Goal: Task Accomplishment & Management: Manage account settings

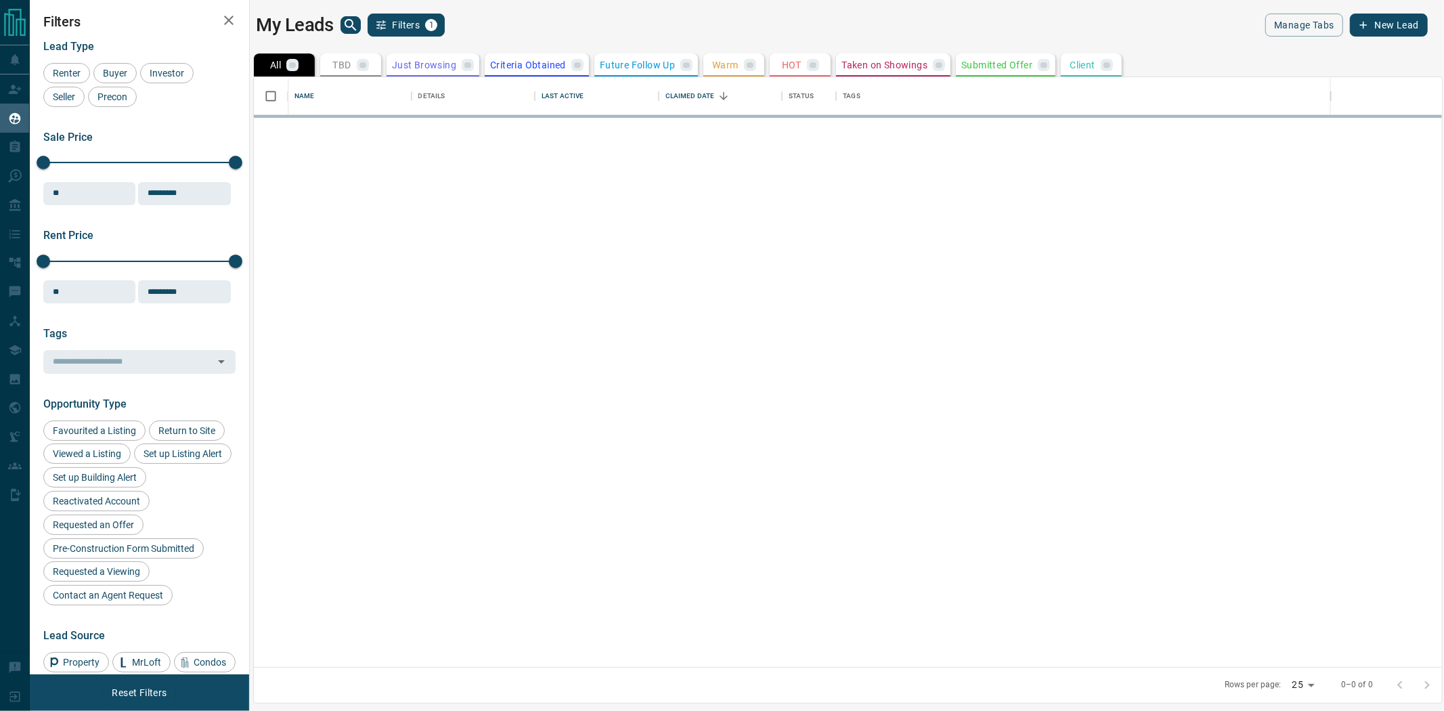
scroll to position [577, 1176]
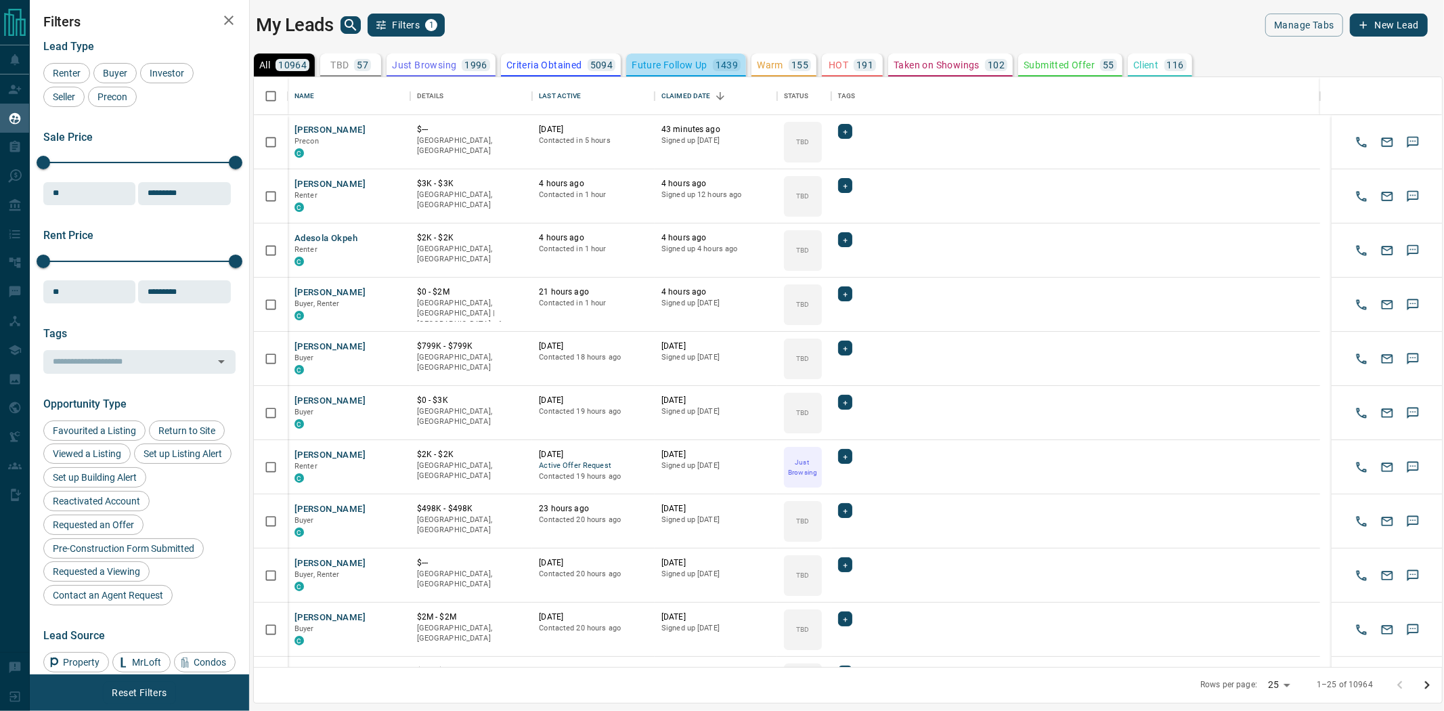
click at [634, 62] on p "Future Follow Up" at bounding box center [669, 64] width 75 height 9
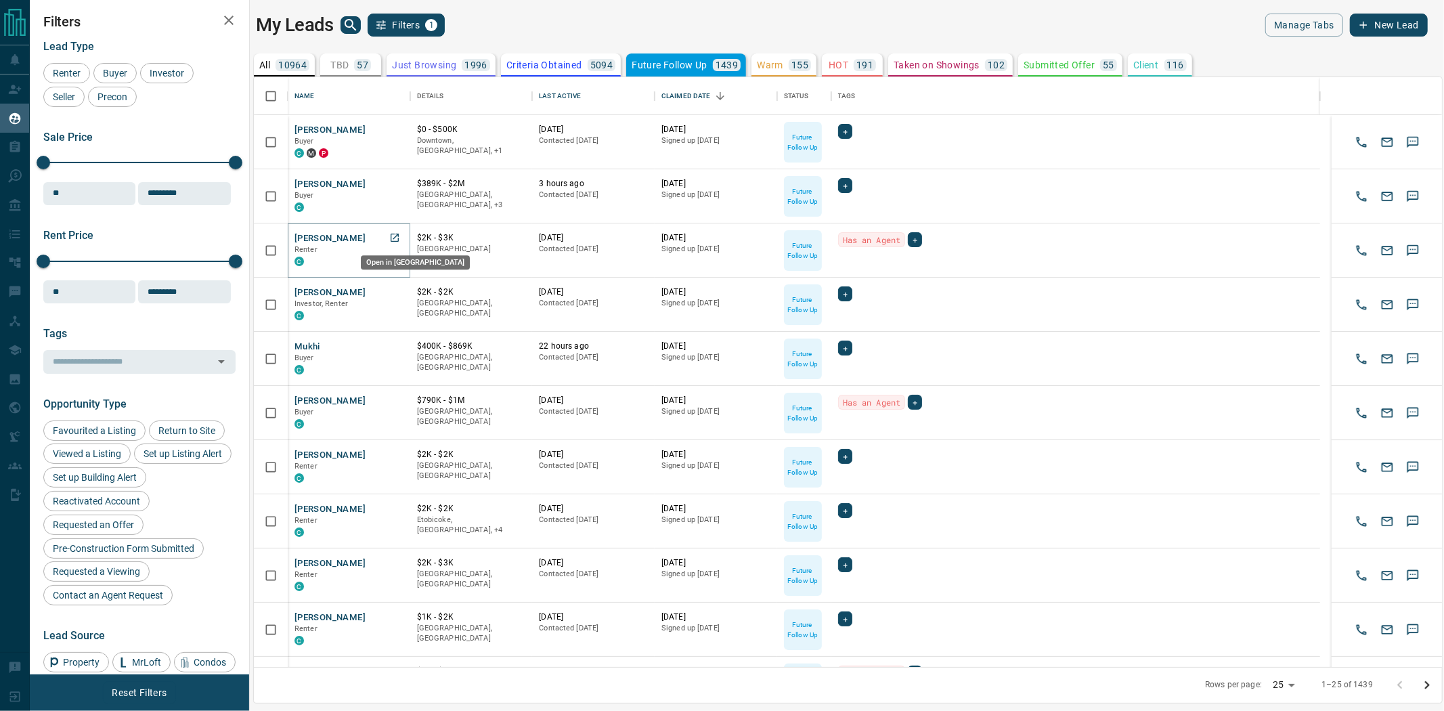
click at [394, 238] on icon "Open in New Tab" at bounding box center [394, 237] width 11 height 11
click at [395, 294] on icon "Open in New Tab" at bounding box center [395, 292] width 8 height 8
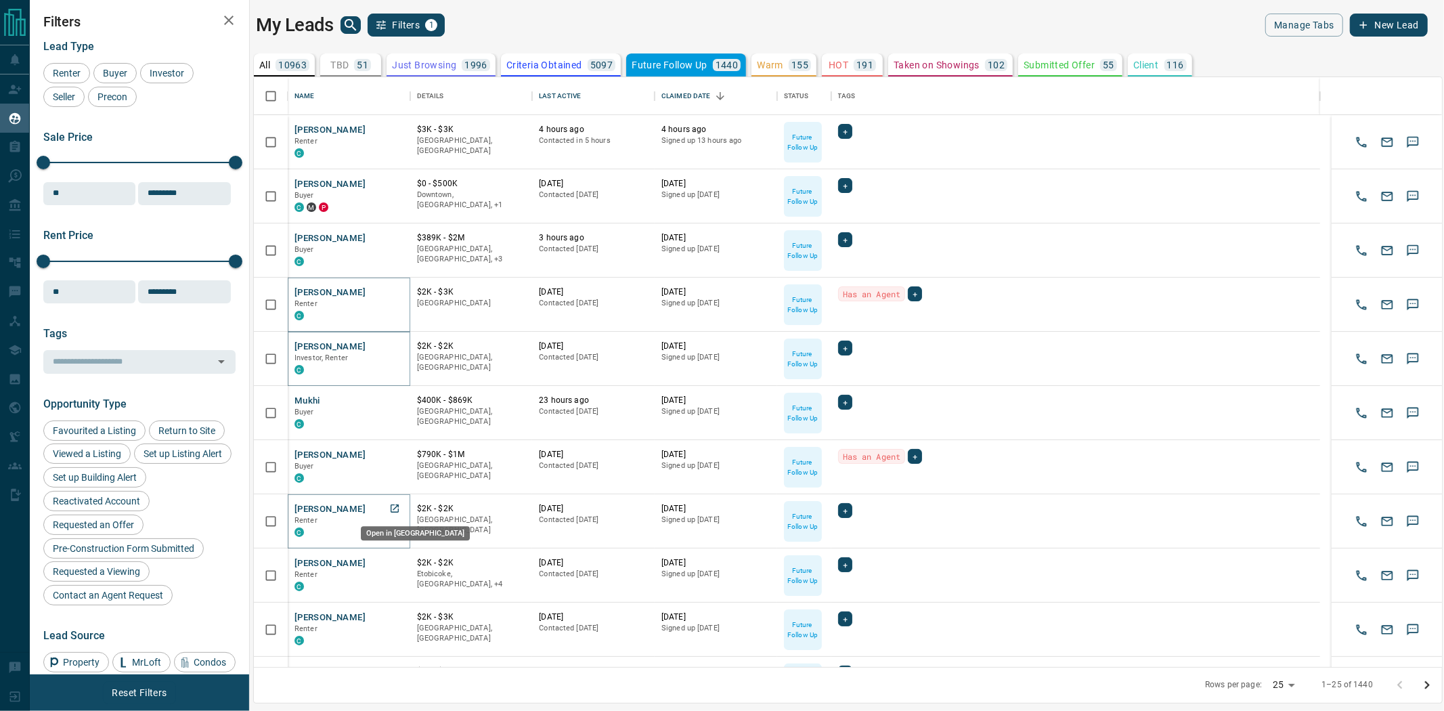
click at [393, 506] on icon "Open in New Tab" at bounding box center [394, 508] width 11 height 11
click at [391, 560] on icon "Open in New Tab" at bounding box center [395, 562] width 8 height 8
click at [395, 619] on icon "Open in New Tab" at bounding box center [395, 617] width 8 height 8
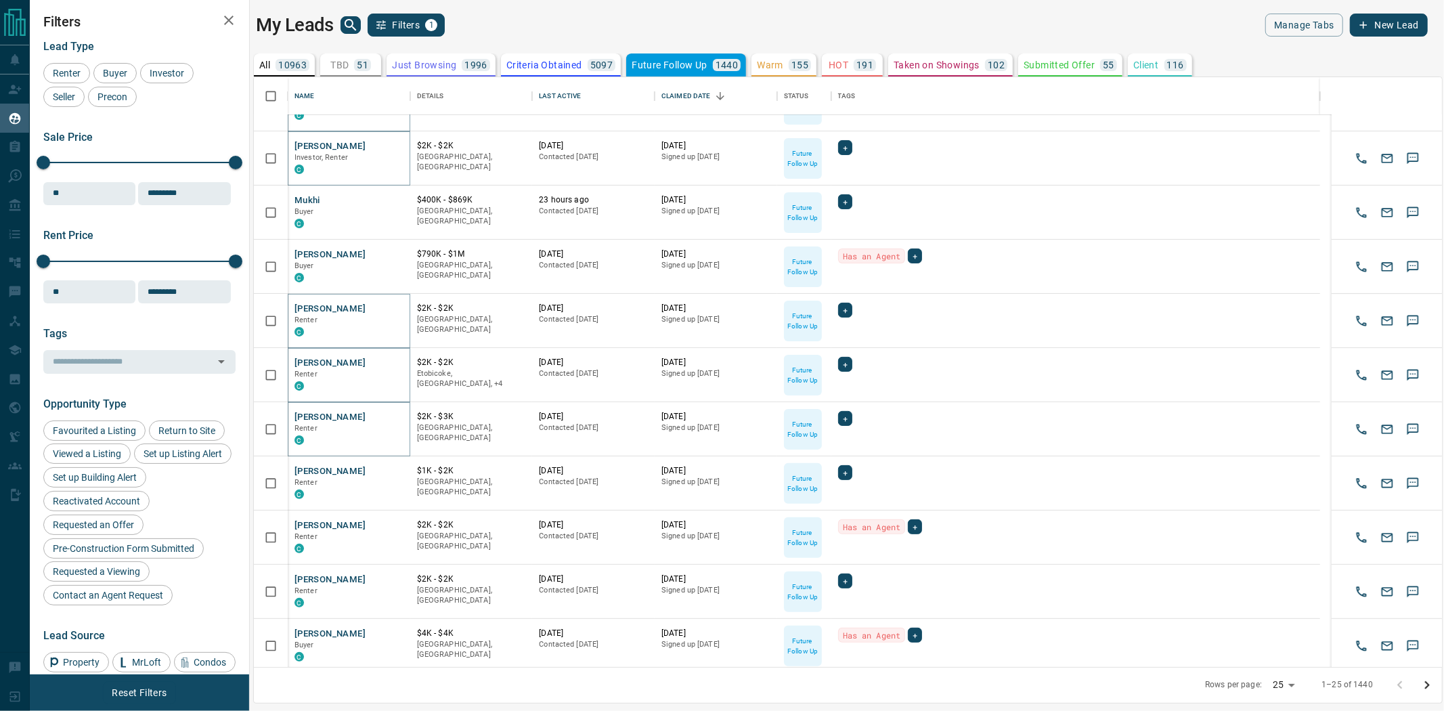
scroll to position [225, 0]
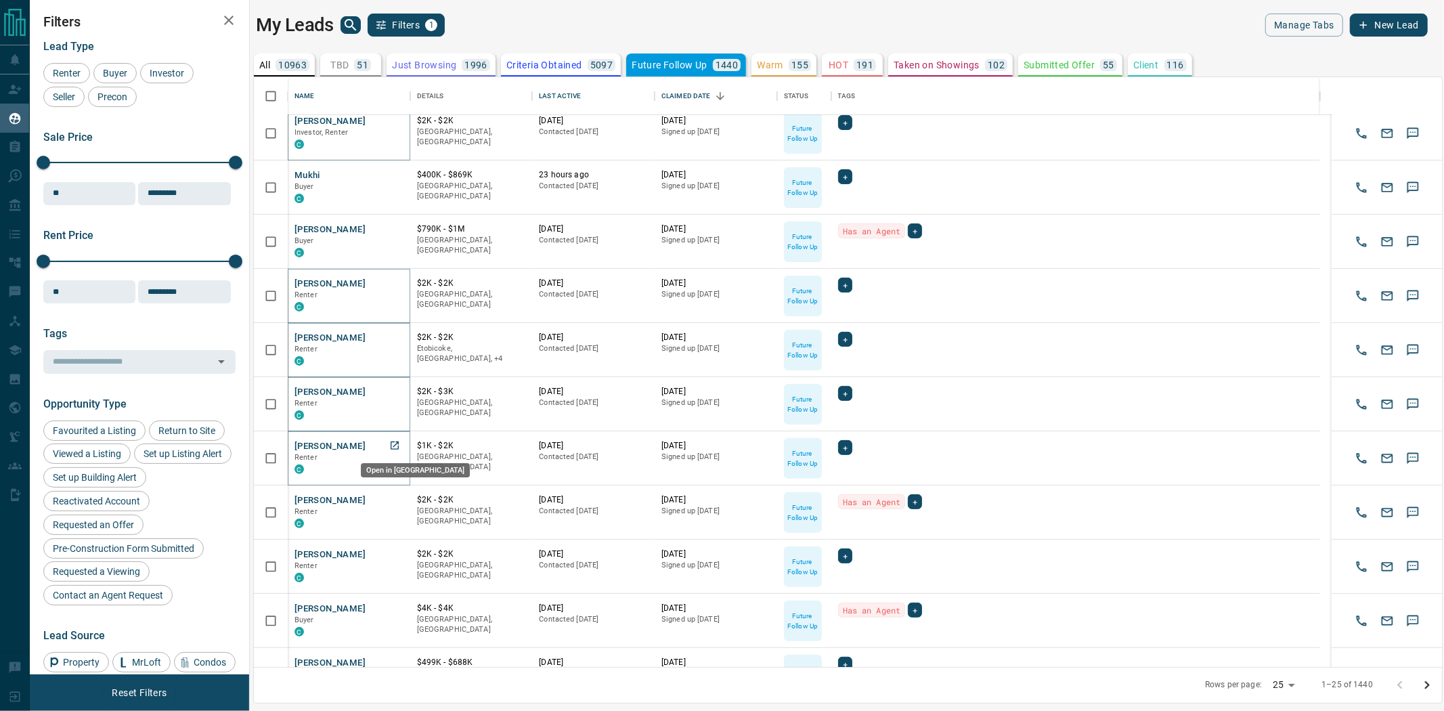
click at [394, 445] on icon "Open in New Tab" at bounding box center [394, 445] width 11 height 11
click at [395, 497] on icon "Open in New Tab" at bounding box center [394, 499] width 11 height 11
click at [391, 550] on icon "Open in New Tab" at bounding box center [394, 553] width 11 height 11
click at [389, 607] on icon "Open in New Tab" at bounding box center [394, 607] width 11 height 11
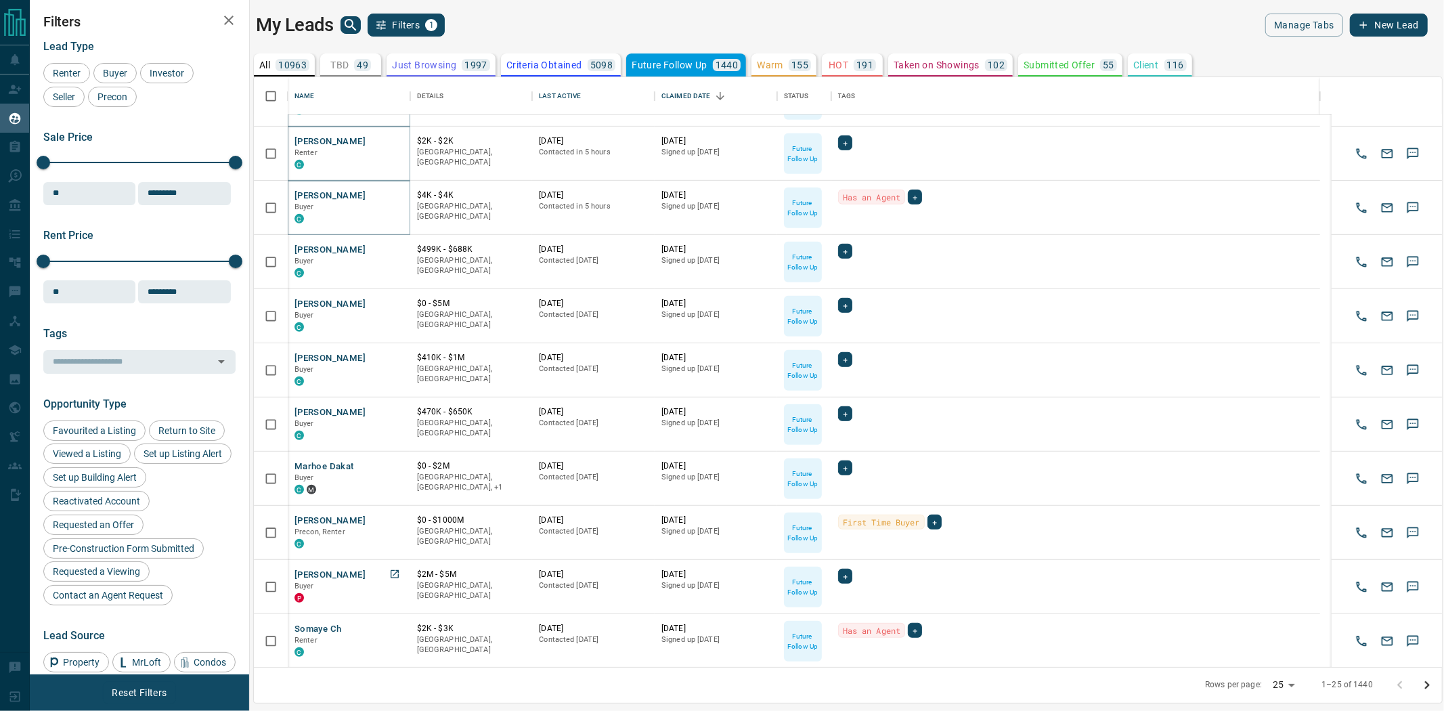
scroll to position [677, 0]
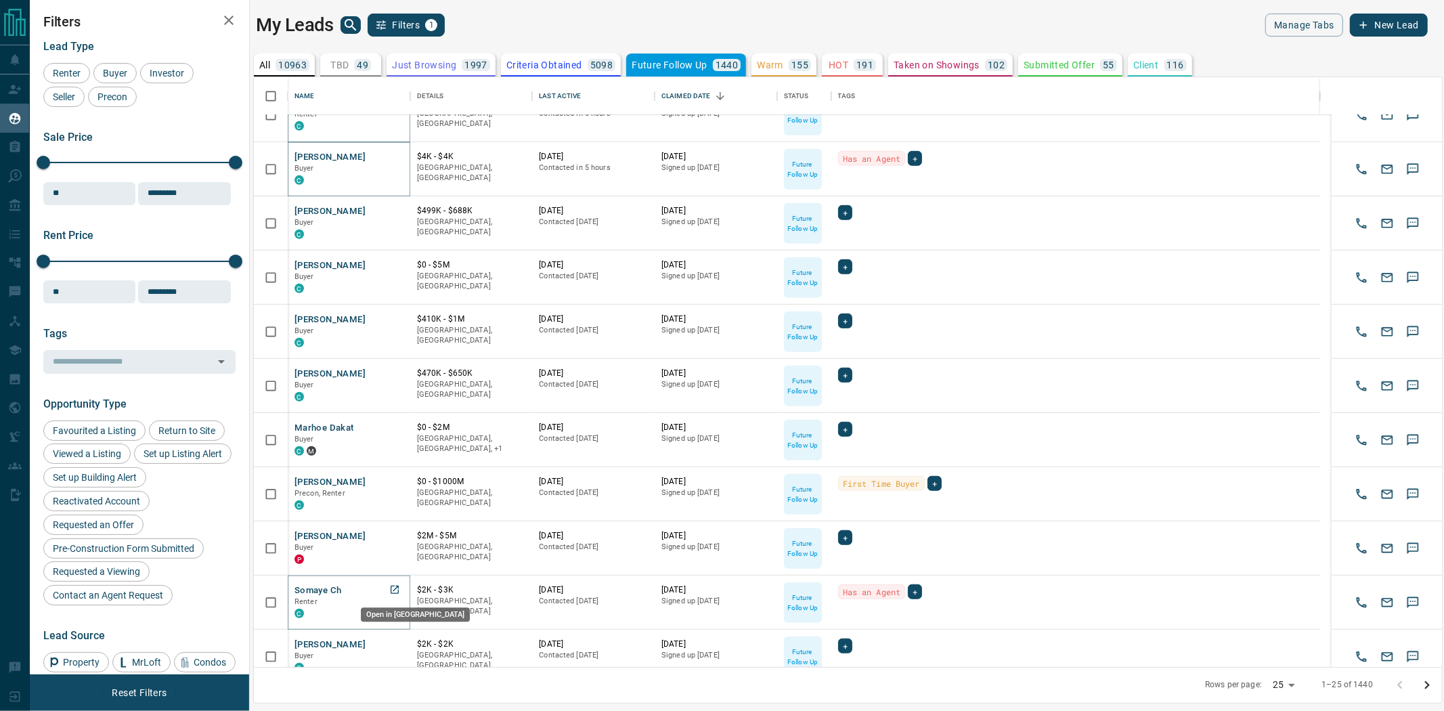
click at [396, 590] on icon "Open in New Tab" at bounding box center [394, 589] width 11 height 11
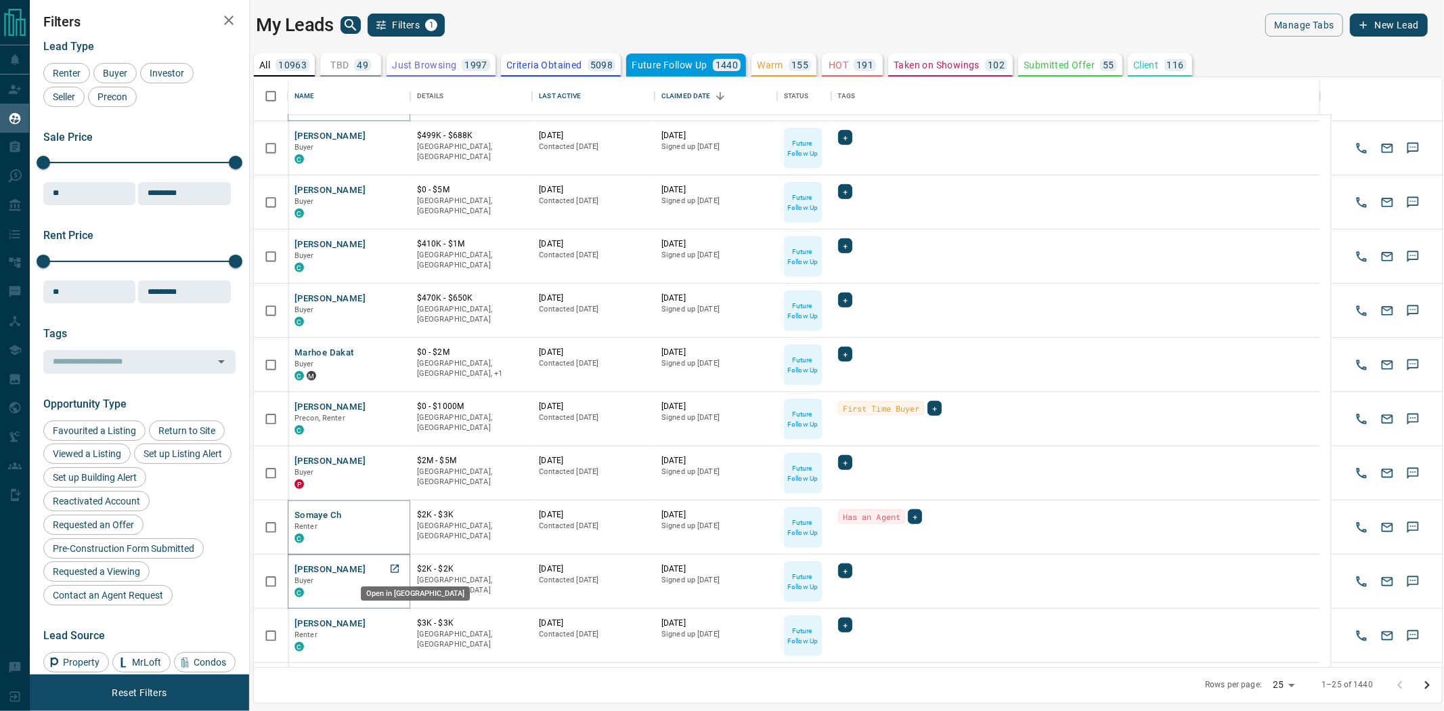
click at [395, 573] on icon "Open in New Tab" at bounding box center [394, 568] width 11 height 11
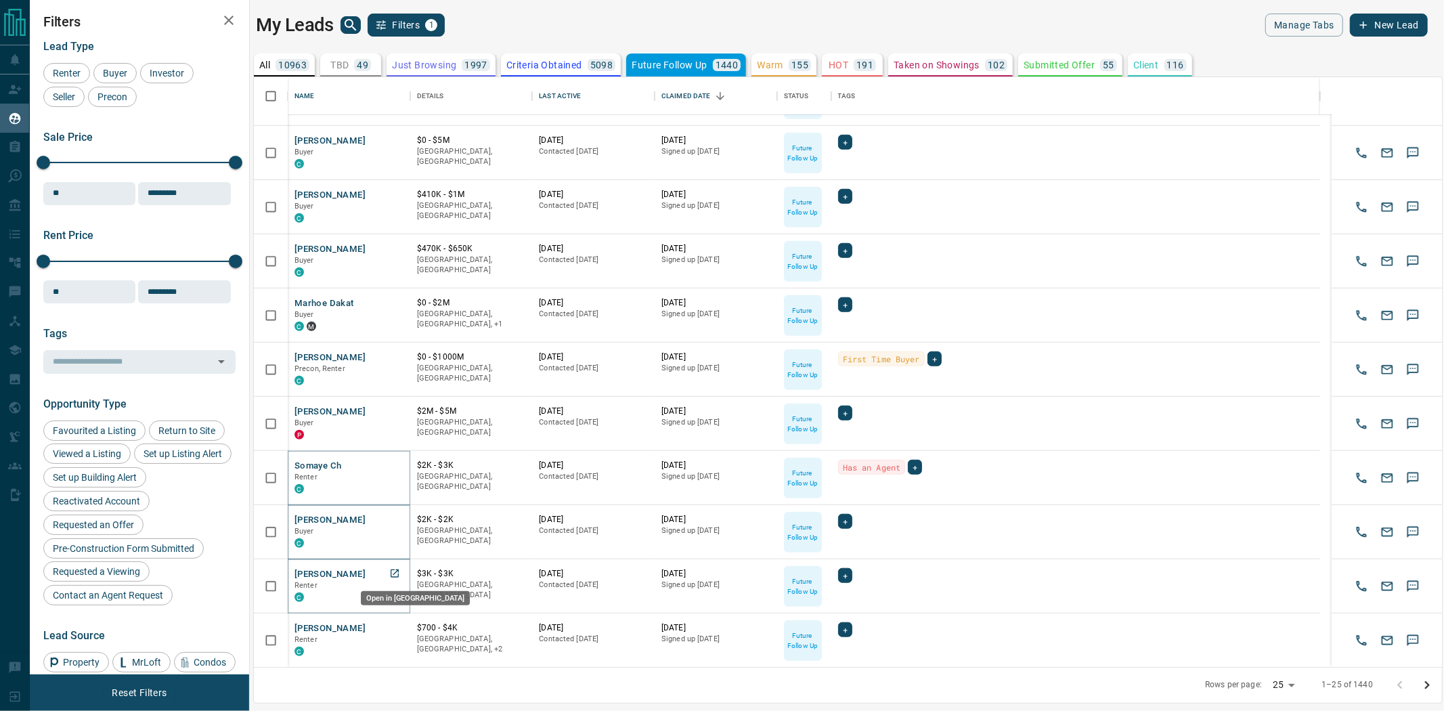
click at [396, 570] on icon "Open in New Tab" at bounding box center [395, 573] width 8 height 8
click at [391, 625] on icon "Open in New Tab" at bounding box center [394, 627] width 11 height 11
click at [583, 87] on div "Last Active" at bounding box center [590, 96] width 19 height 19
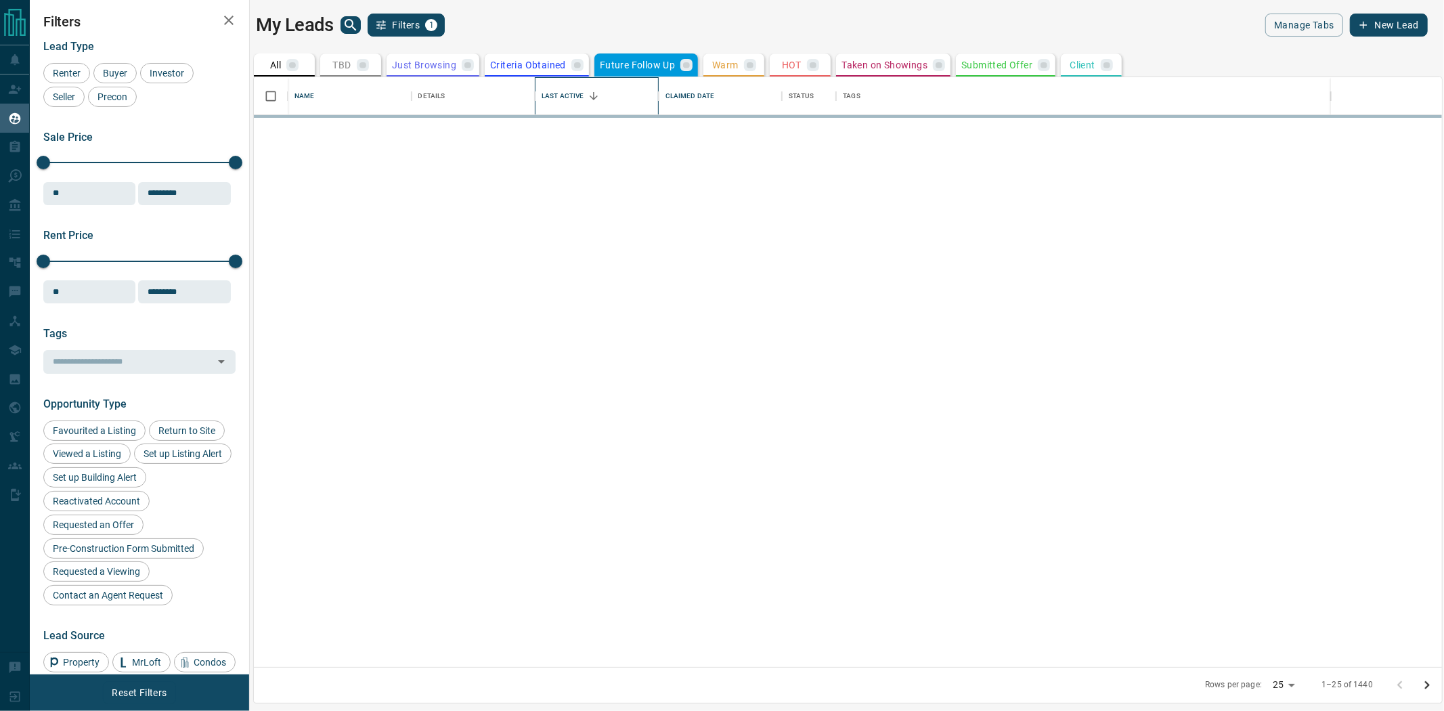
scroll to position [0, 0]
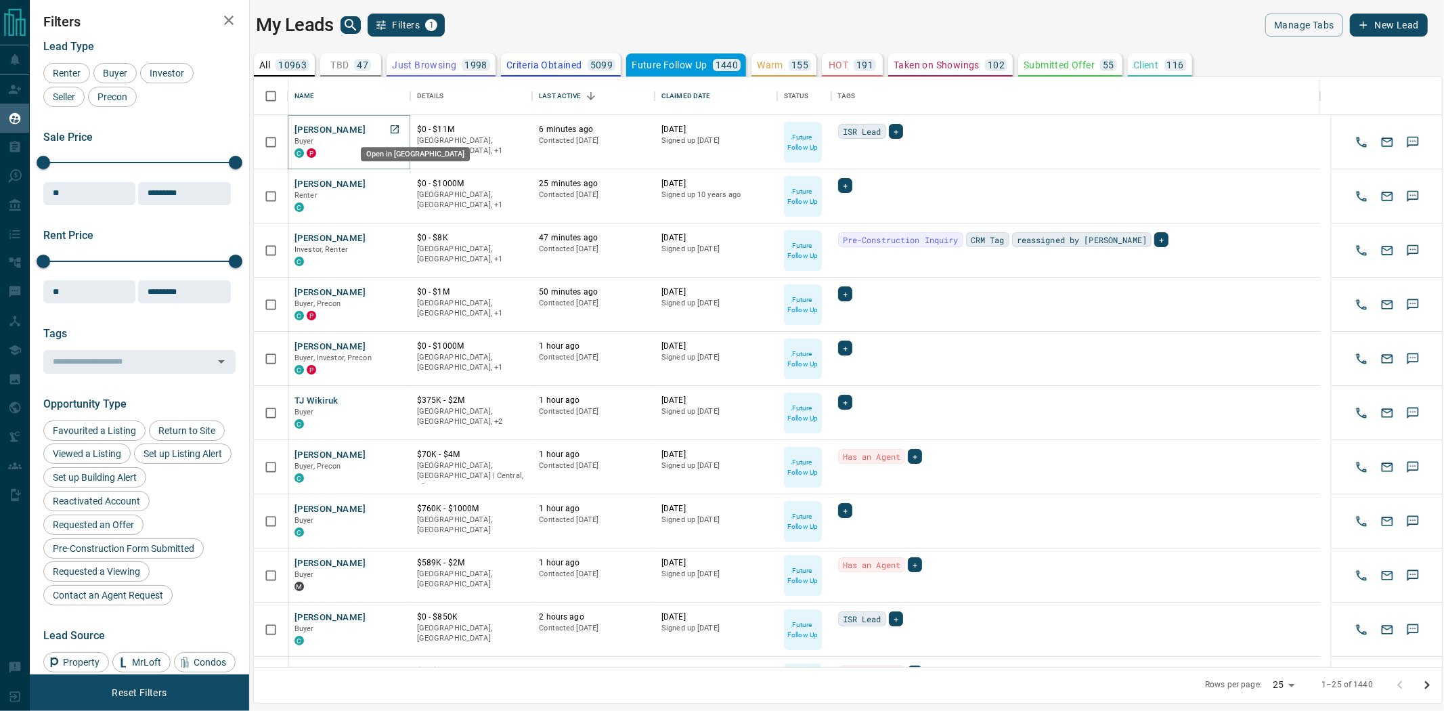
click at [393, 127] on icon "Open in New Tab" at bounding box center [394, 129] width 11 height 11
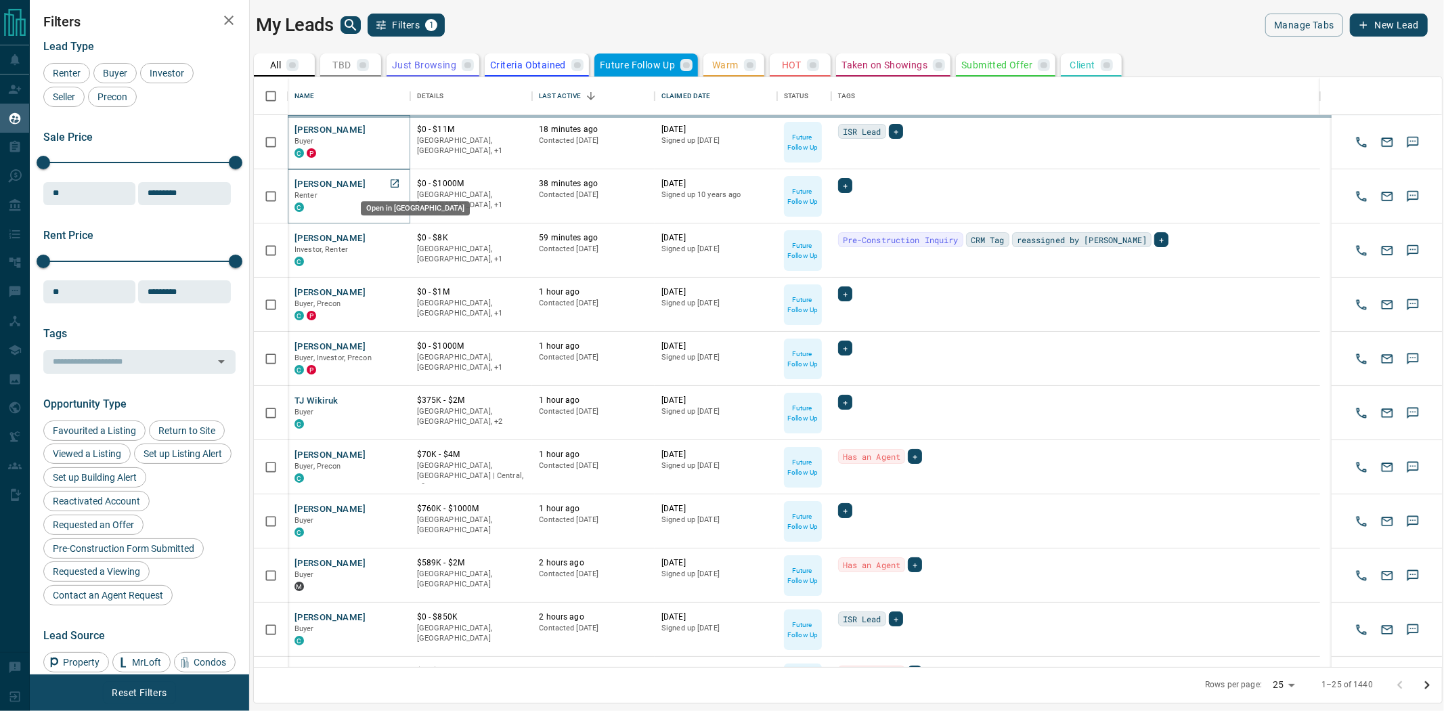
click at [393, 179] on icon "Open in New Tab" at bounding box center [394, 183] width 11 height 11
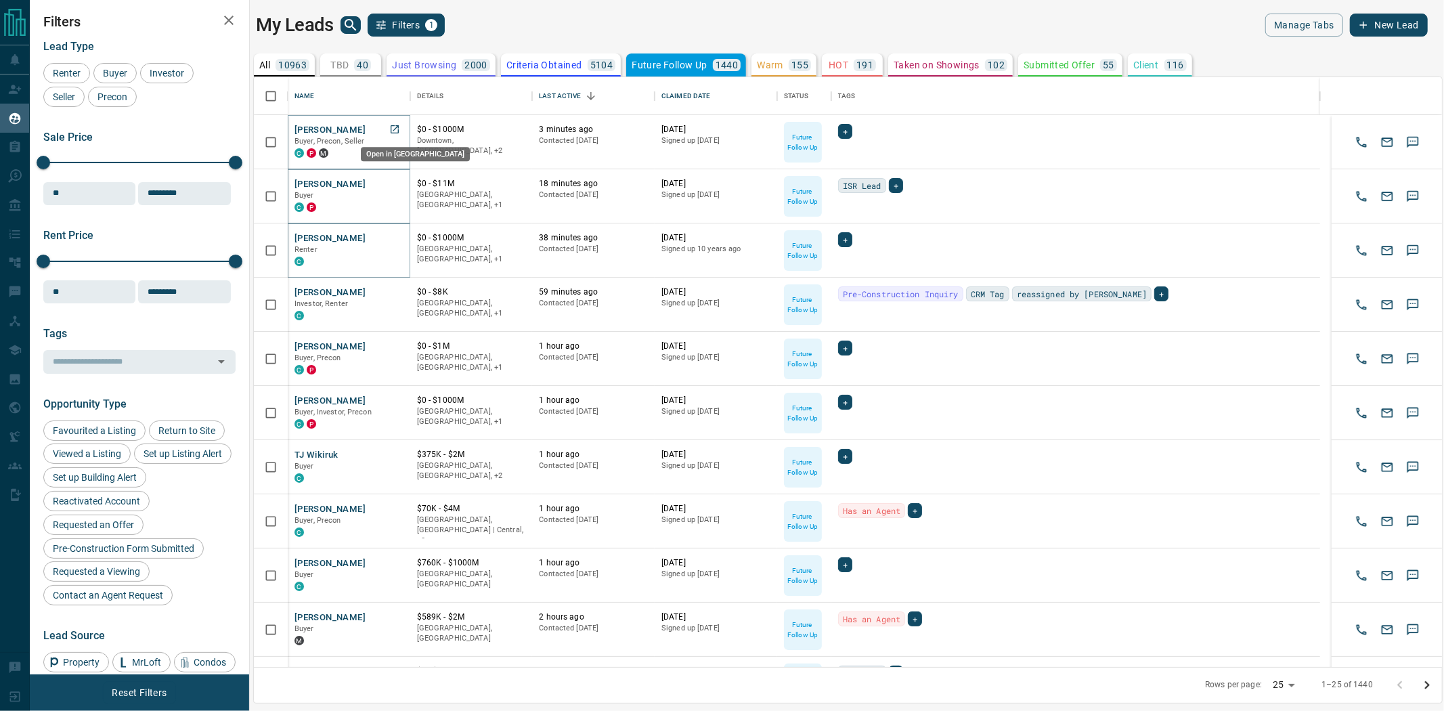
click at [393, 131] on icon "Open in New Tab" at bounding box center [394, 129] width 11 height 11
click at [394, 291] on icon "Open in New Tab" at bounding box center [395, 292] width 8 height 8
click at [391, 347] on icon "Open in New Tab" at bounding box center [395, 346] width 8 height 8
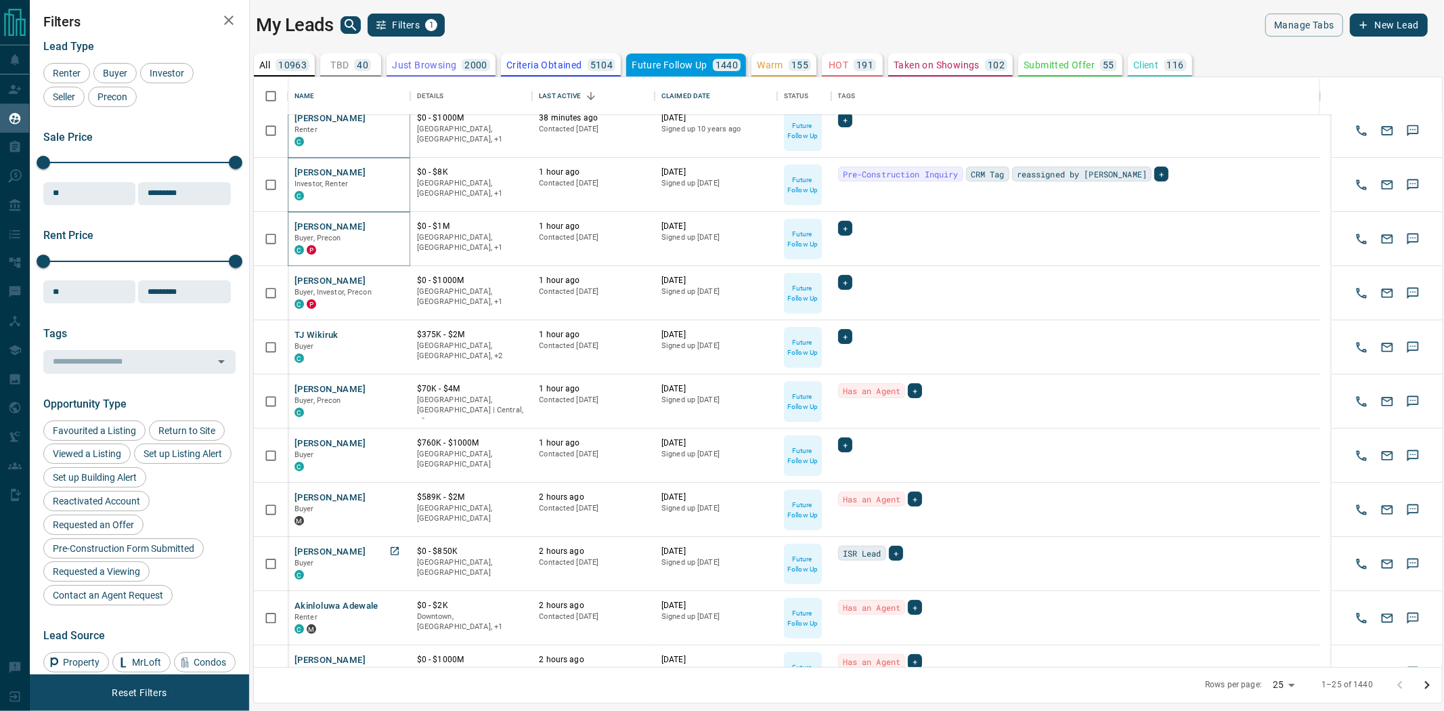
scroll to position [150, 0]
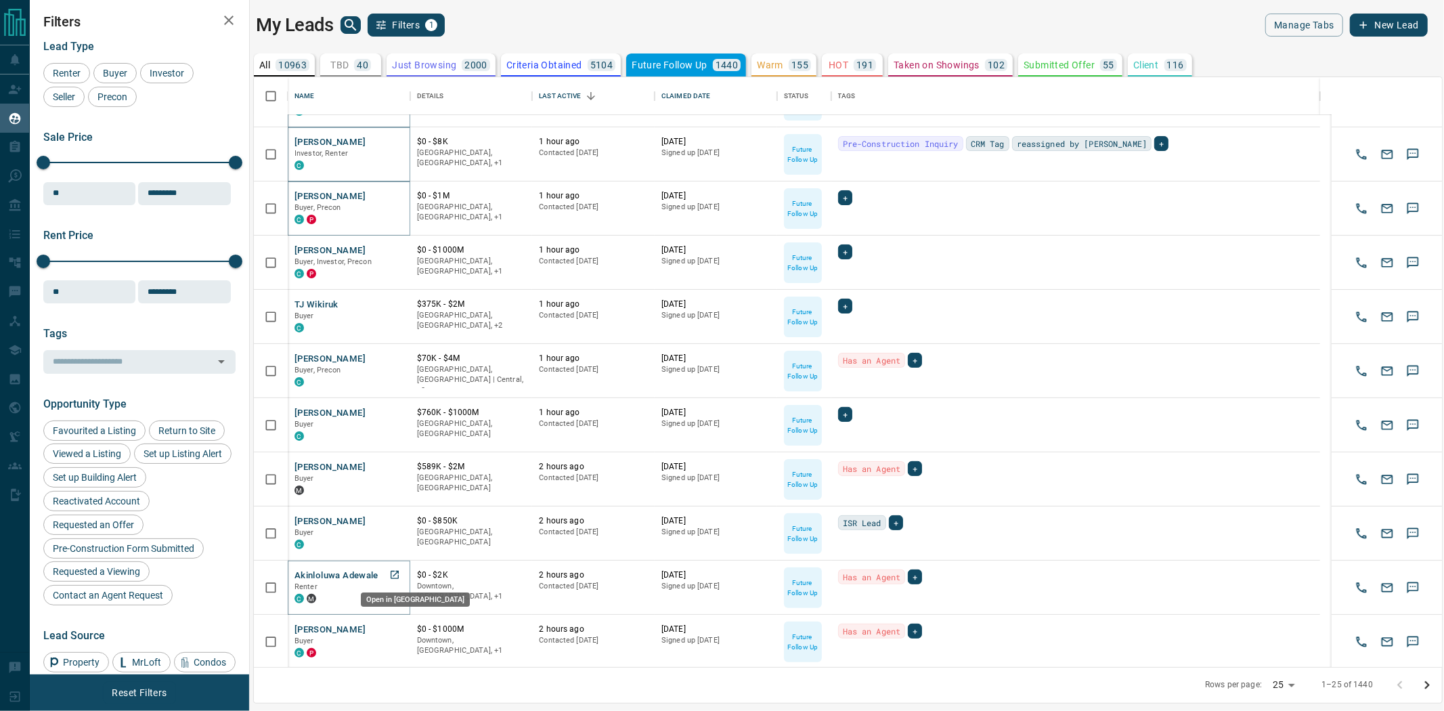
click at [393, 572] on icon "Open in New Tab" at bounding box center [394, 574] width 11 height 11
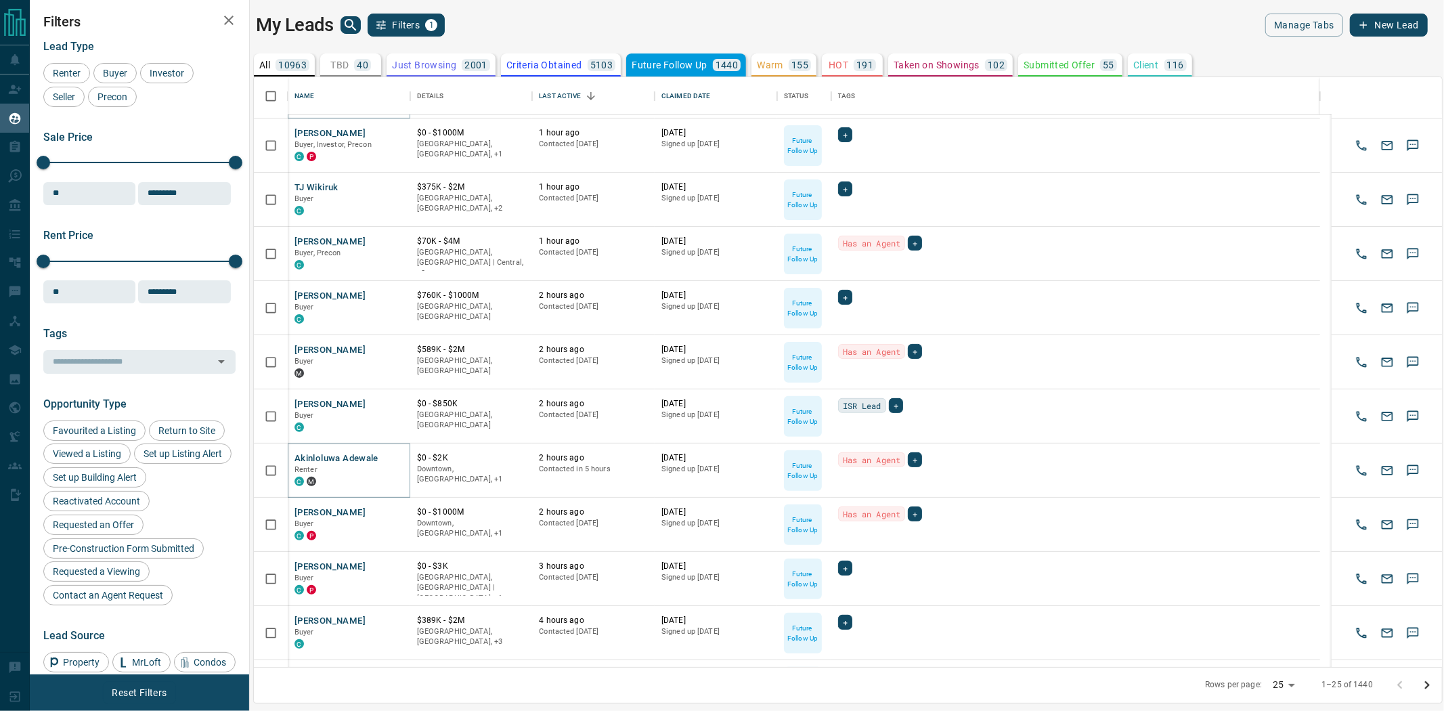
scroll to position [301, 0]
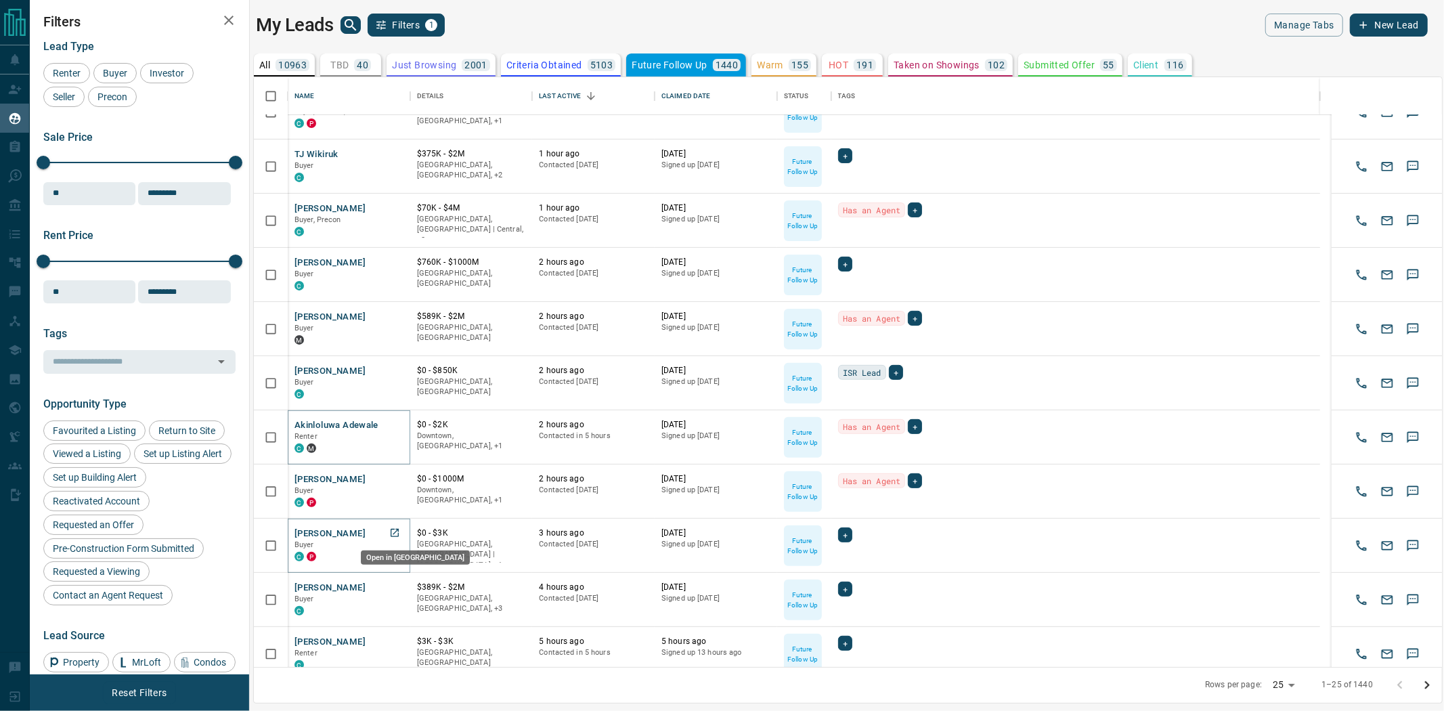
click at [396, 531] on icon "Open in New Tab" at bounding box center [394, 532] width 11 height 11
click at [395, 638] on icon "Open in New Tab" at bounding box center [394, 641] width 11 height 11
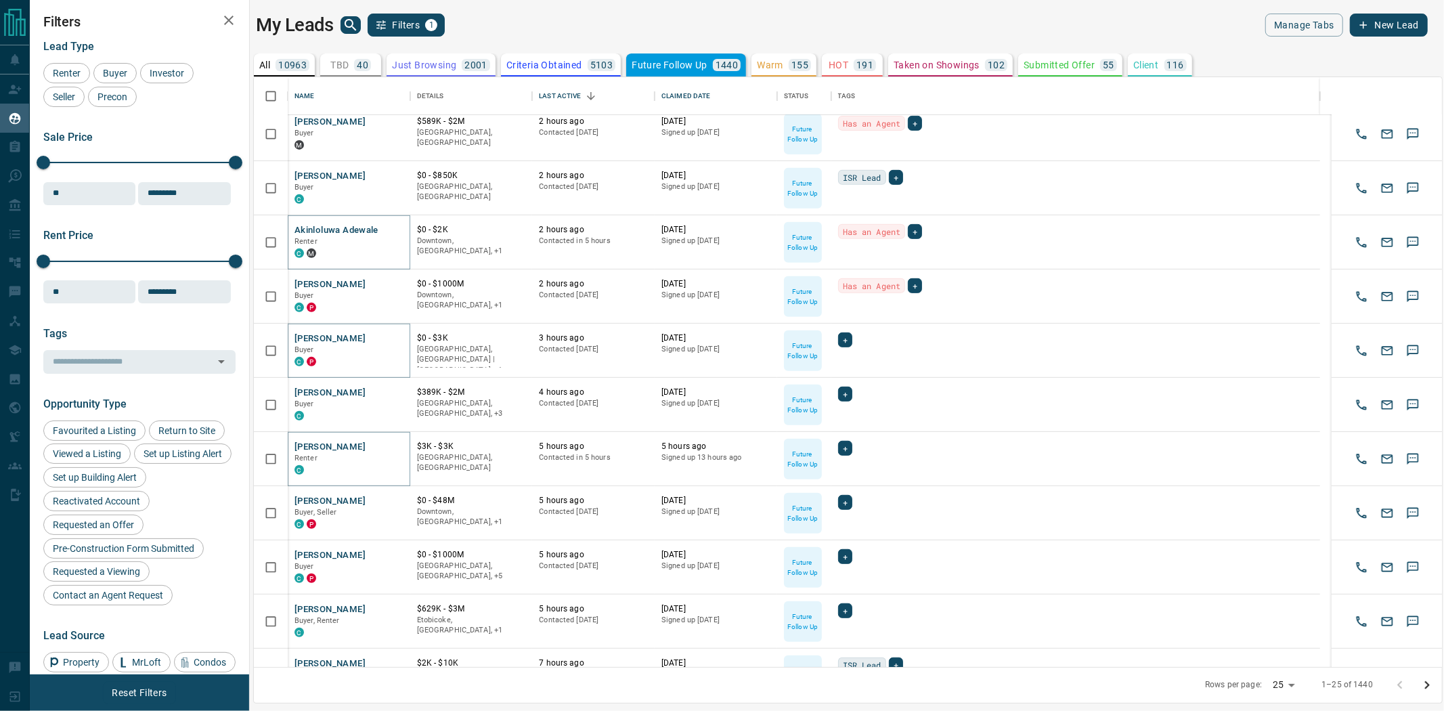
scroll to position [526, 0]
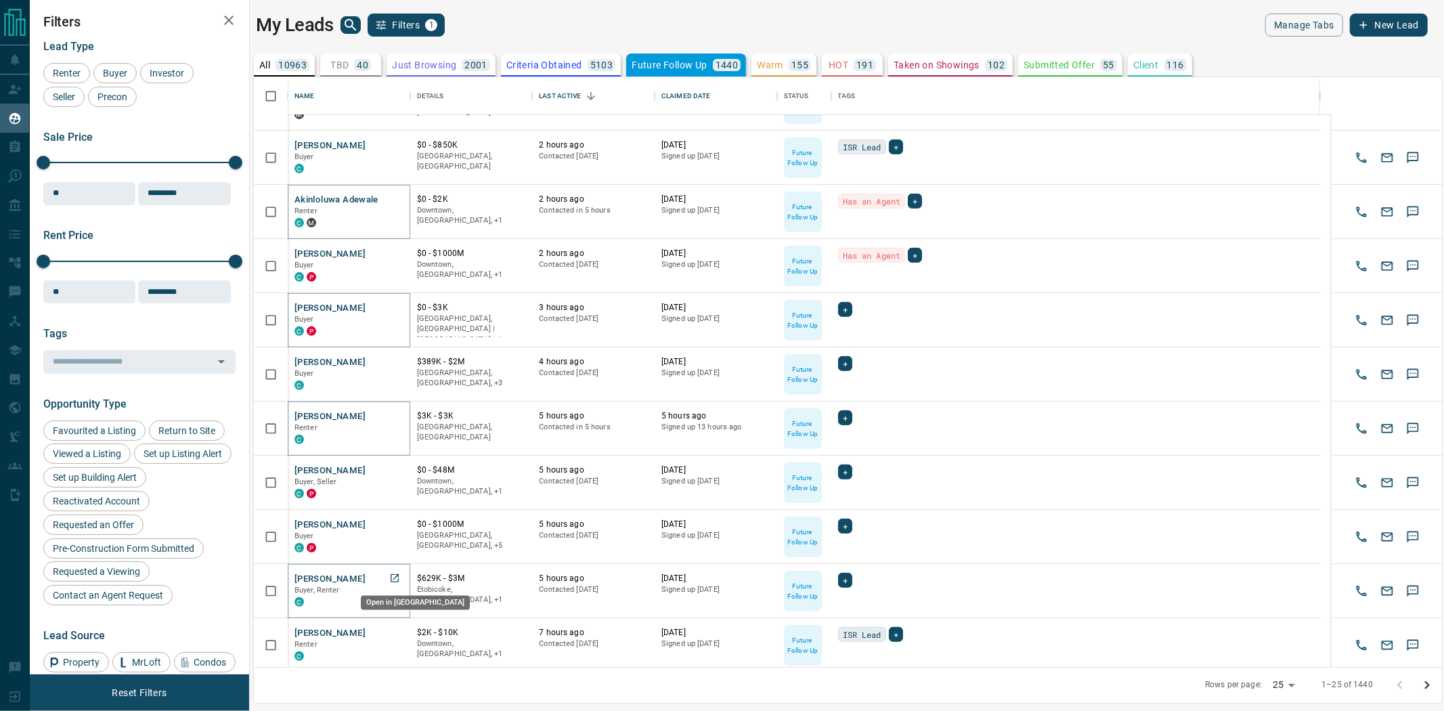
click at [396, 574] on icon "Open in New Tab" at bounding box center [395, 578] width 8 height 8
click at [397, 631] on icon "Open in New Tab" at bounding box center [395, 632] width 8 height 8
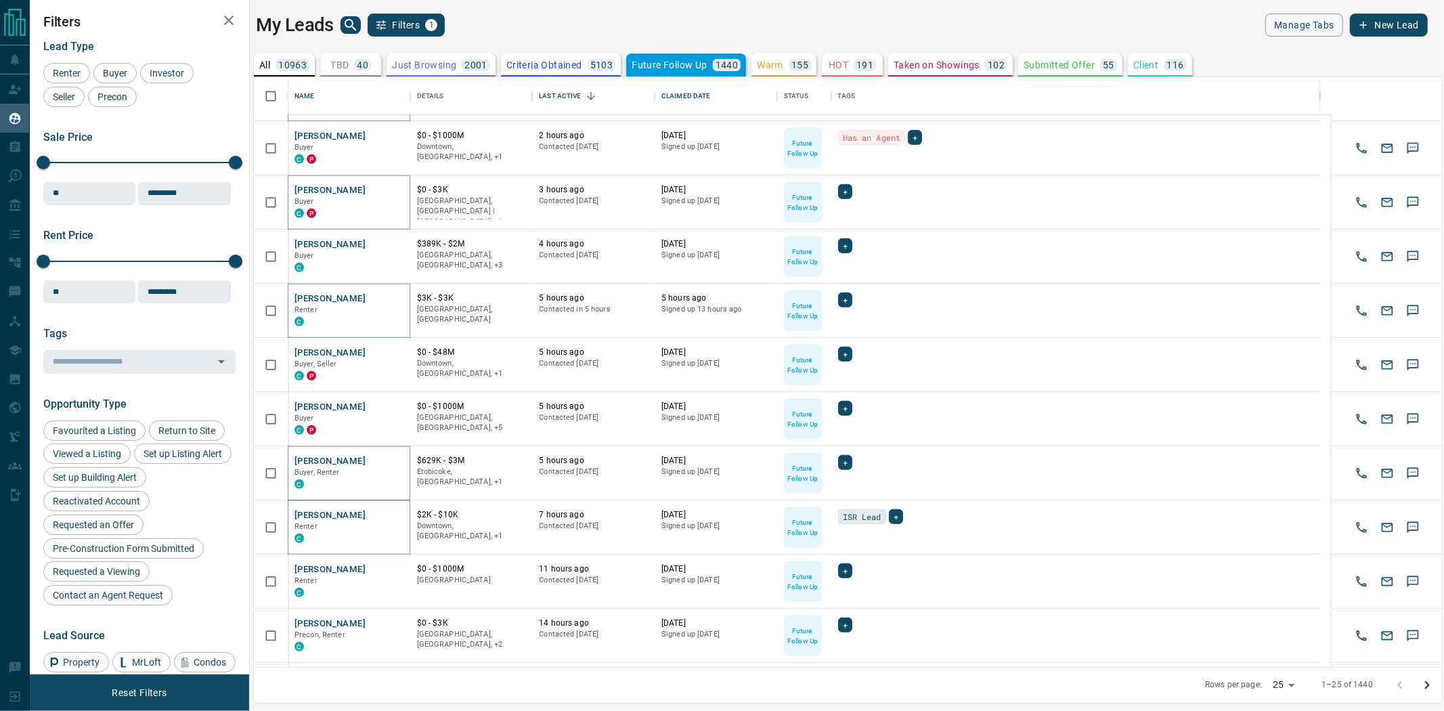
scroll to position [677, 0]
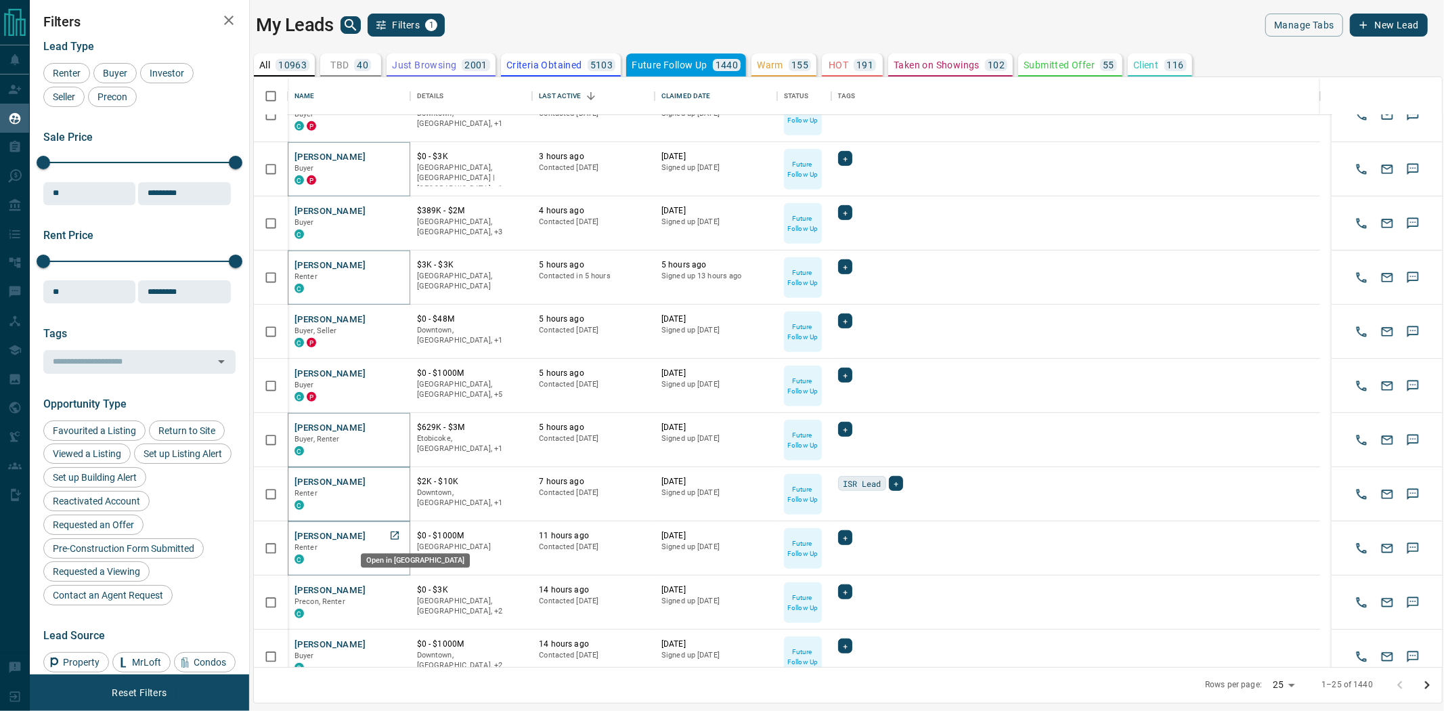
click at [395, 537] on icon "Open in New Tab" at bounding box center [394, 535] width 11 height 11
click at [394, 588] on icon "Open in New Tab" at bounding box center [394, 589] width 11 height 11
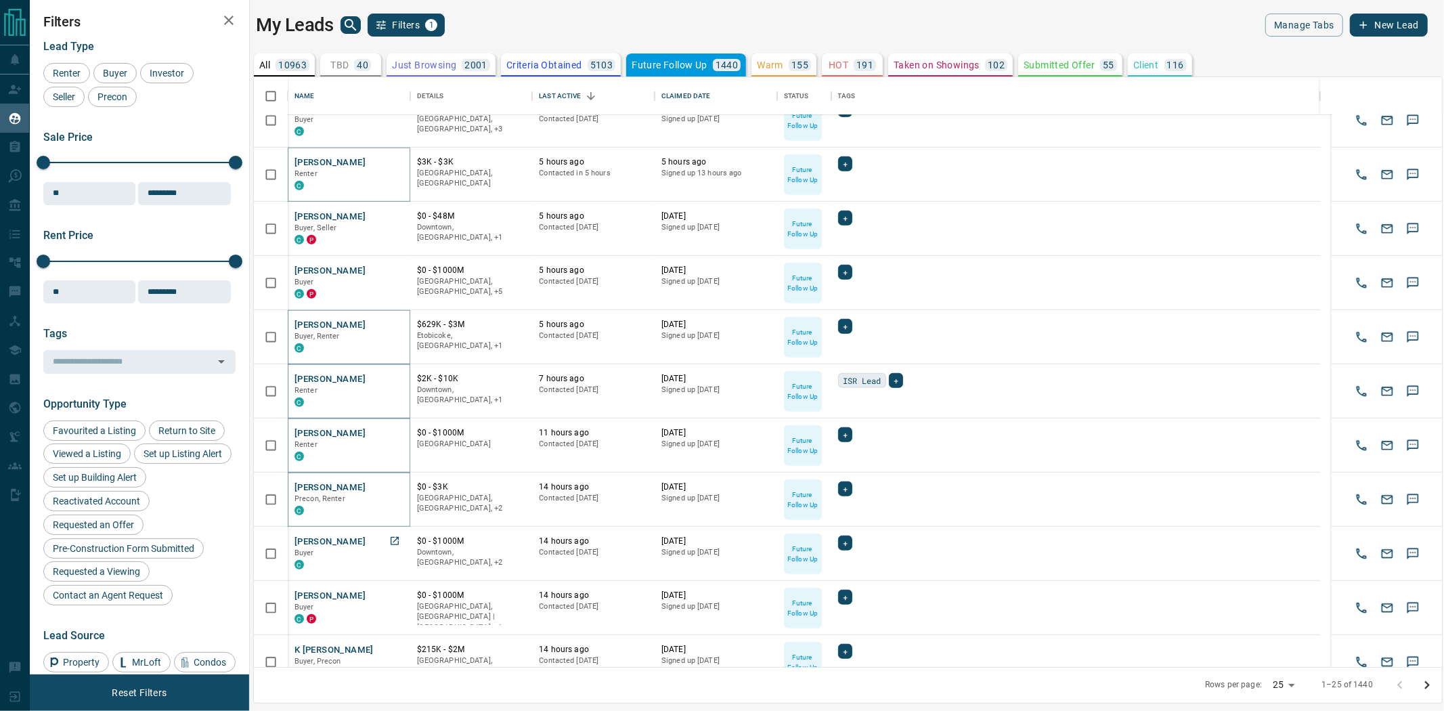
scroll to position [801, 0]
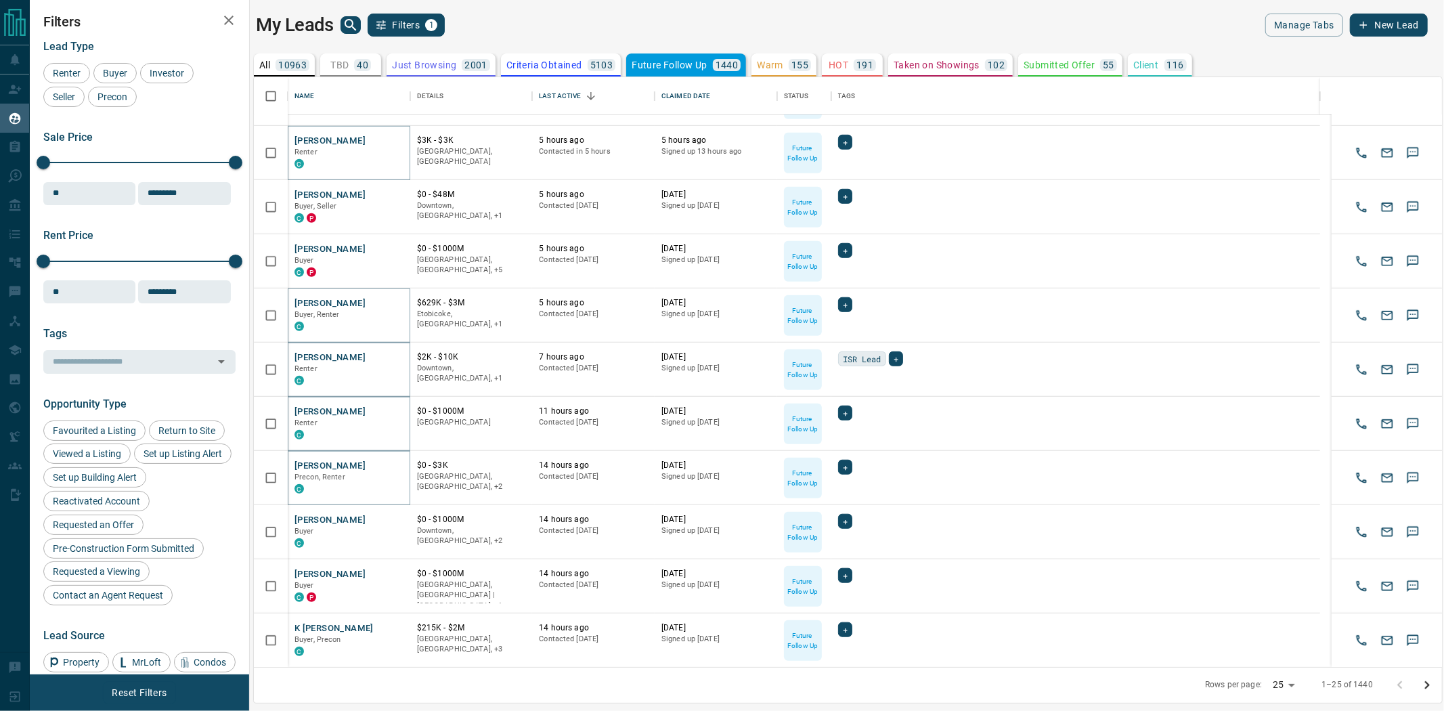
click at [1427, 677] on icon "Go to next page" at bounding box center [1427, 685] width 16 height 16
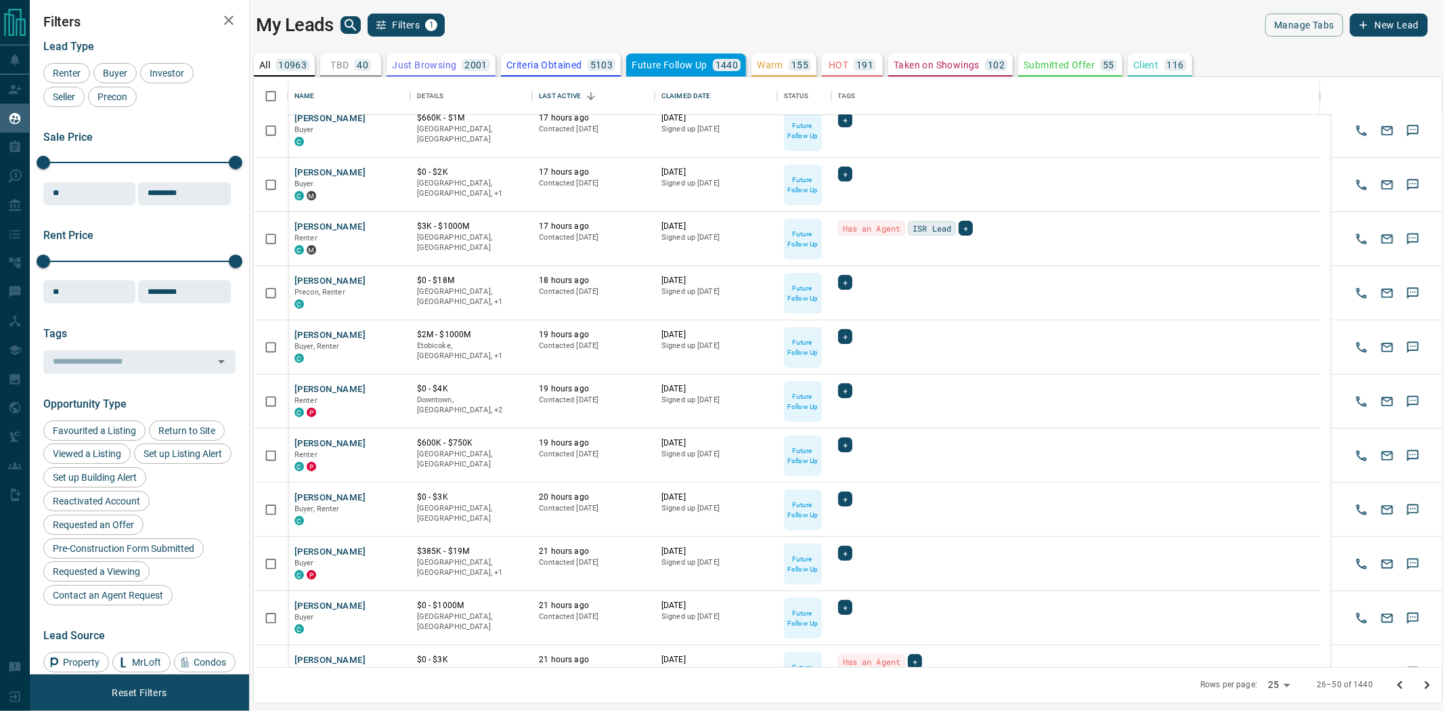
scroll to position [0, 0]
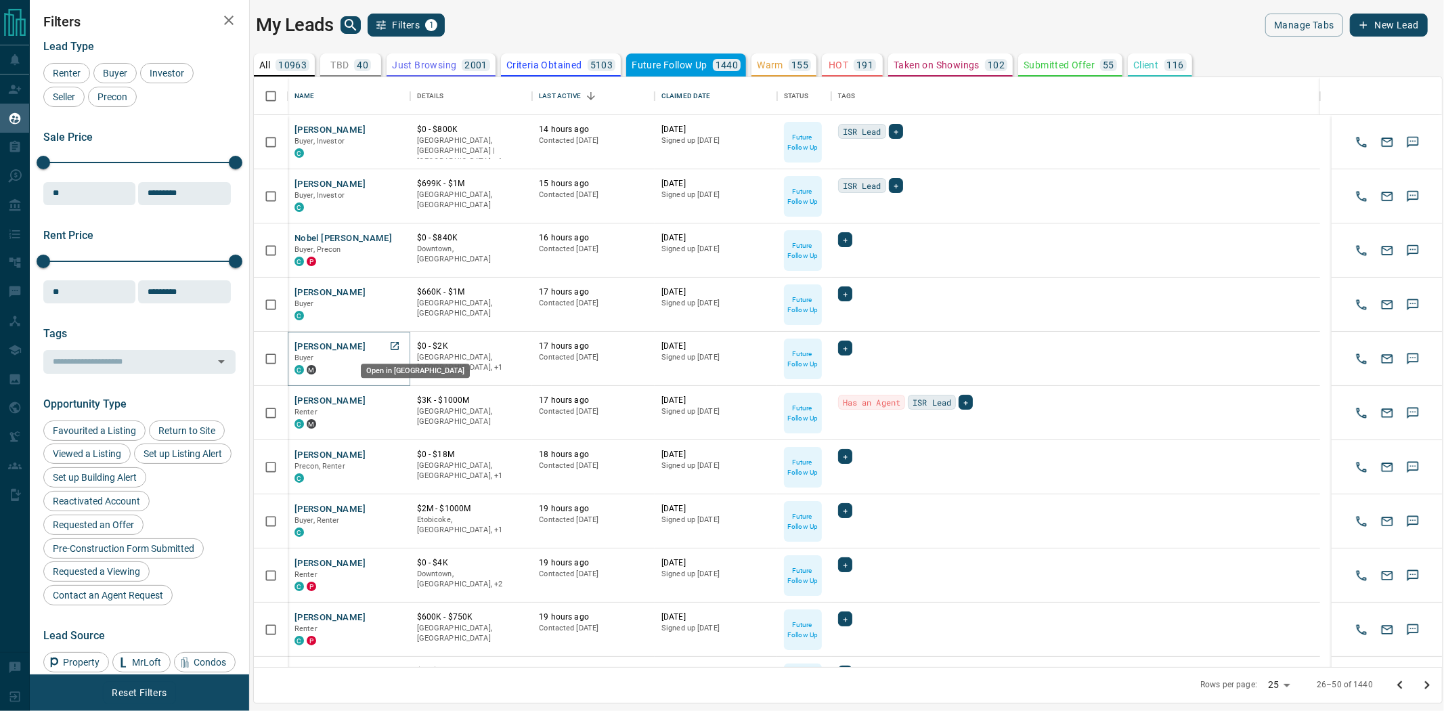
click at [393, 345] on icon "Open in New Tab" at bounding box center [394, 345] width 11 height 11
click at [391, 397] on icon "Open in New Tab" at bounding box center [394, 400] width 11 height 11
click at [395, 563] on icon "Open in New Tab" at bounding box center [394, 562] width 11 height 11
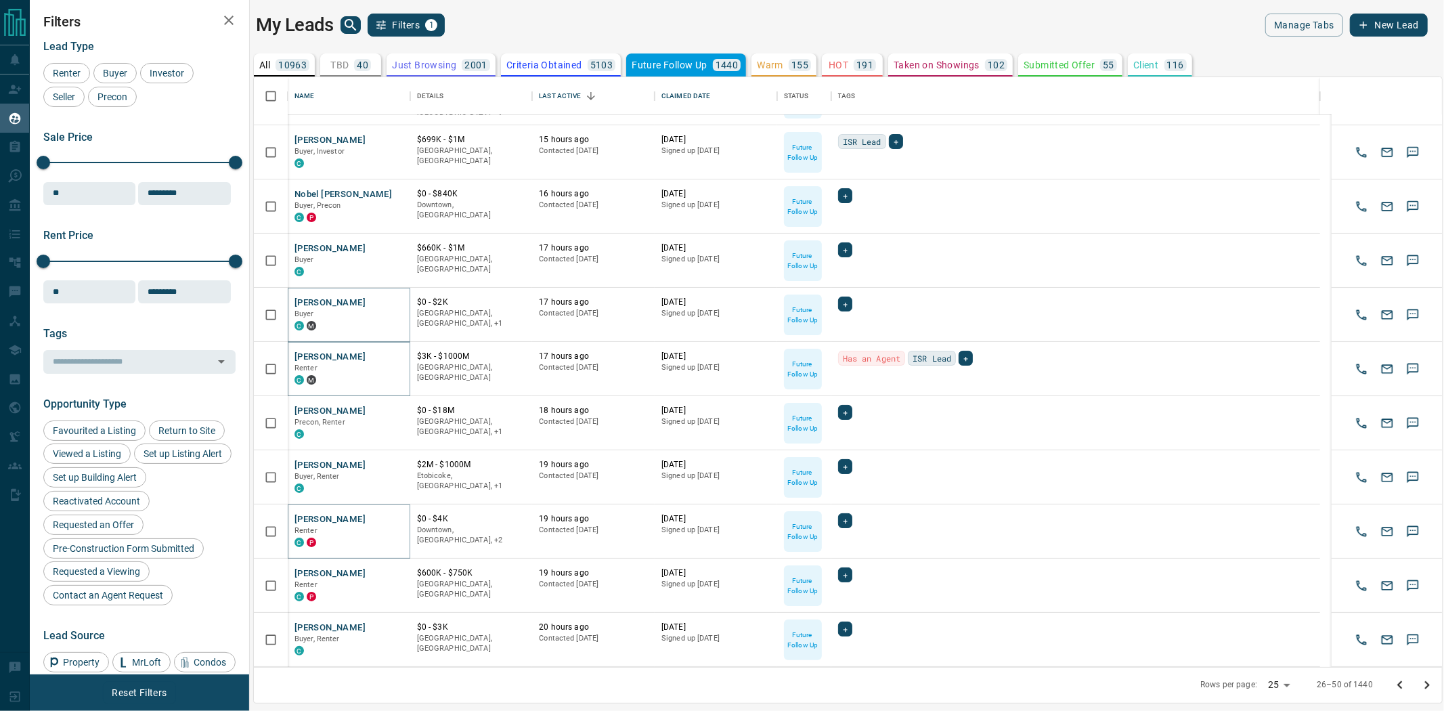
scroll to position [75, 0]
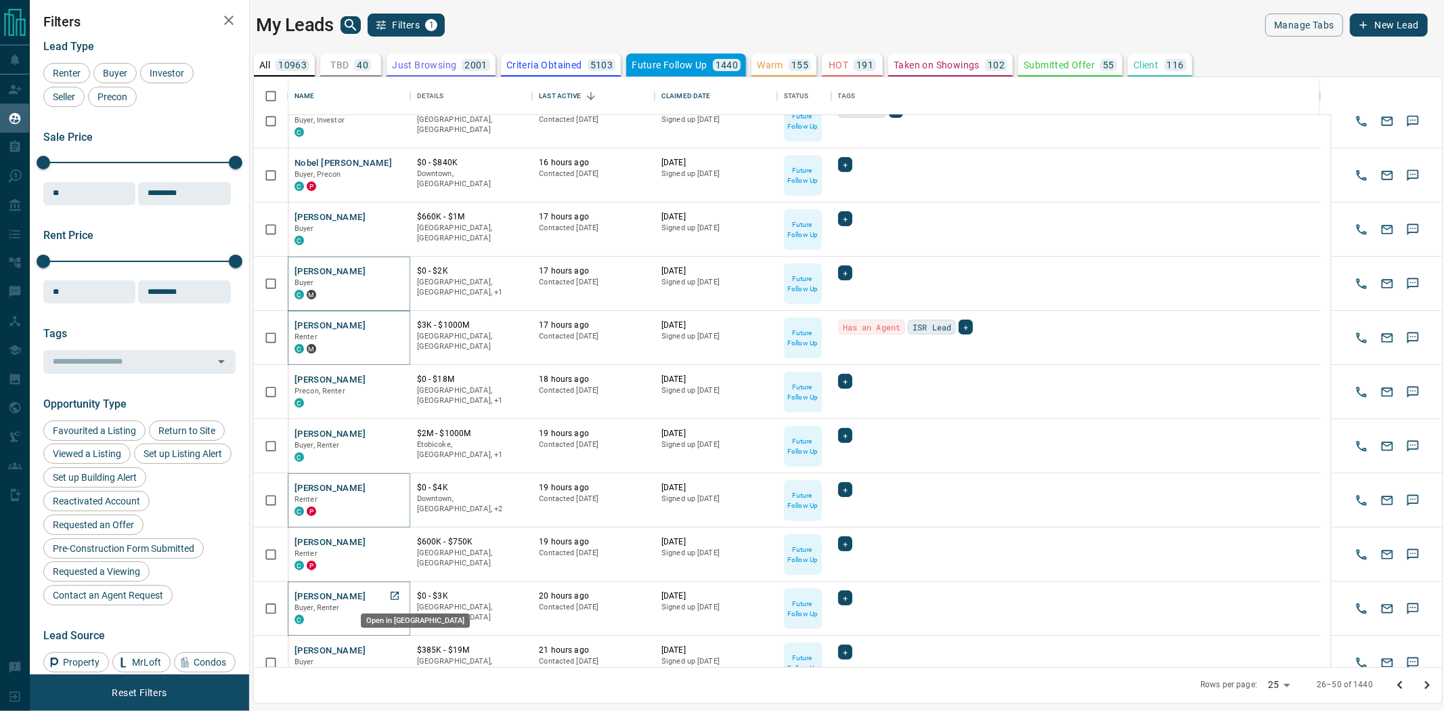
click at [395, 594] on icon "Open in New Tab" at bounding box center [394, 595] width 11 height 11
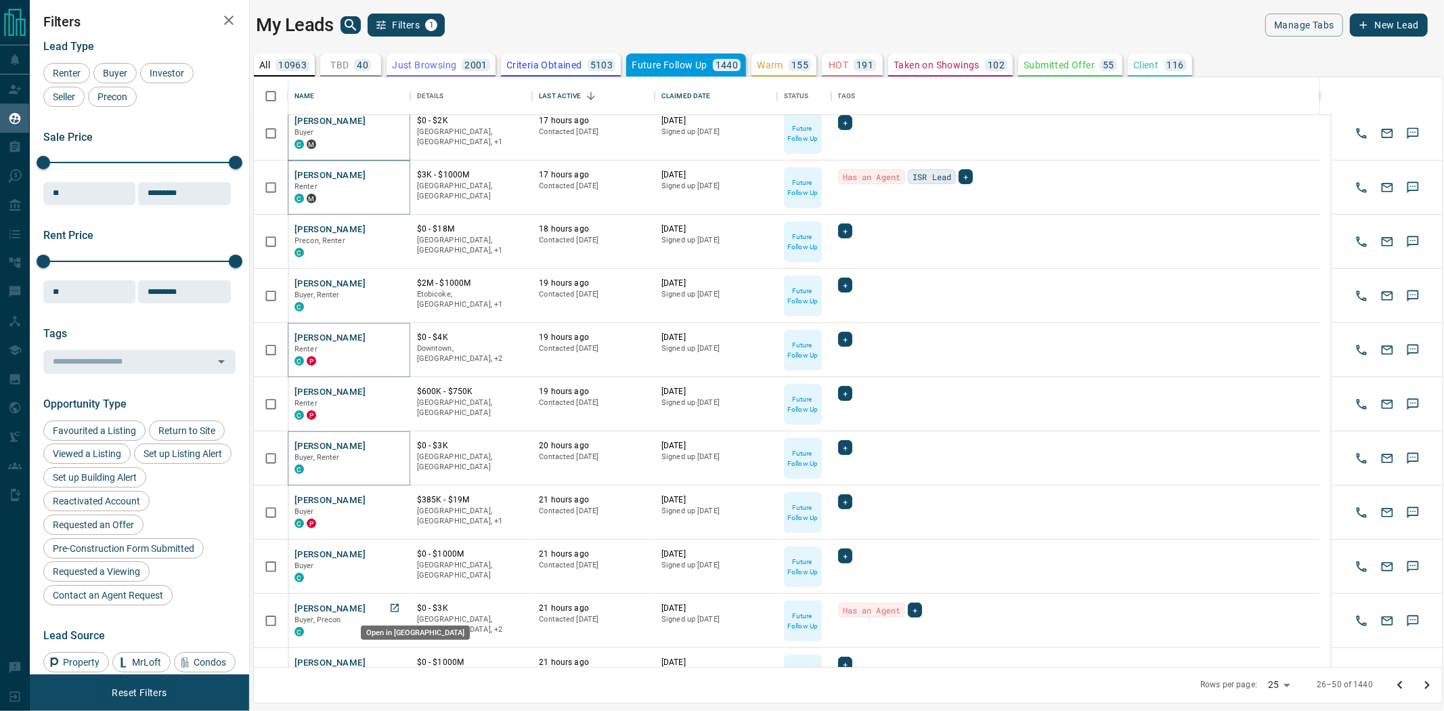
scroll to position [577, 1176]
click at [394, 611] on icon "Open in New Tab" at bounding box center [395, 608] width 8 height 8
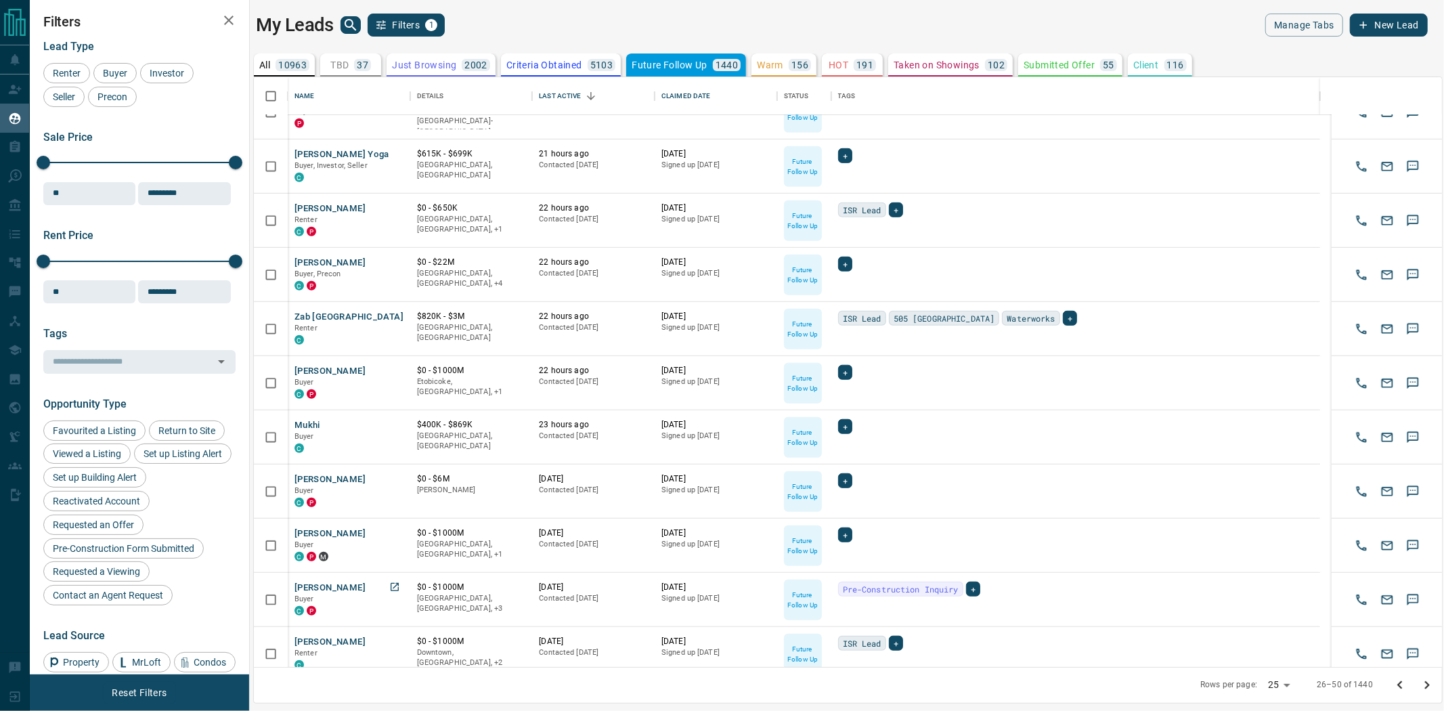
scroll to position [801, 0]
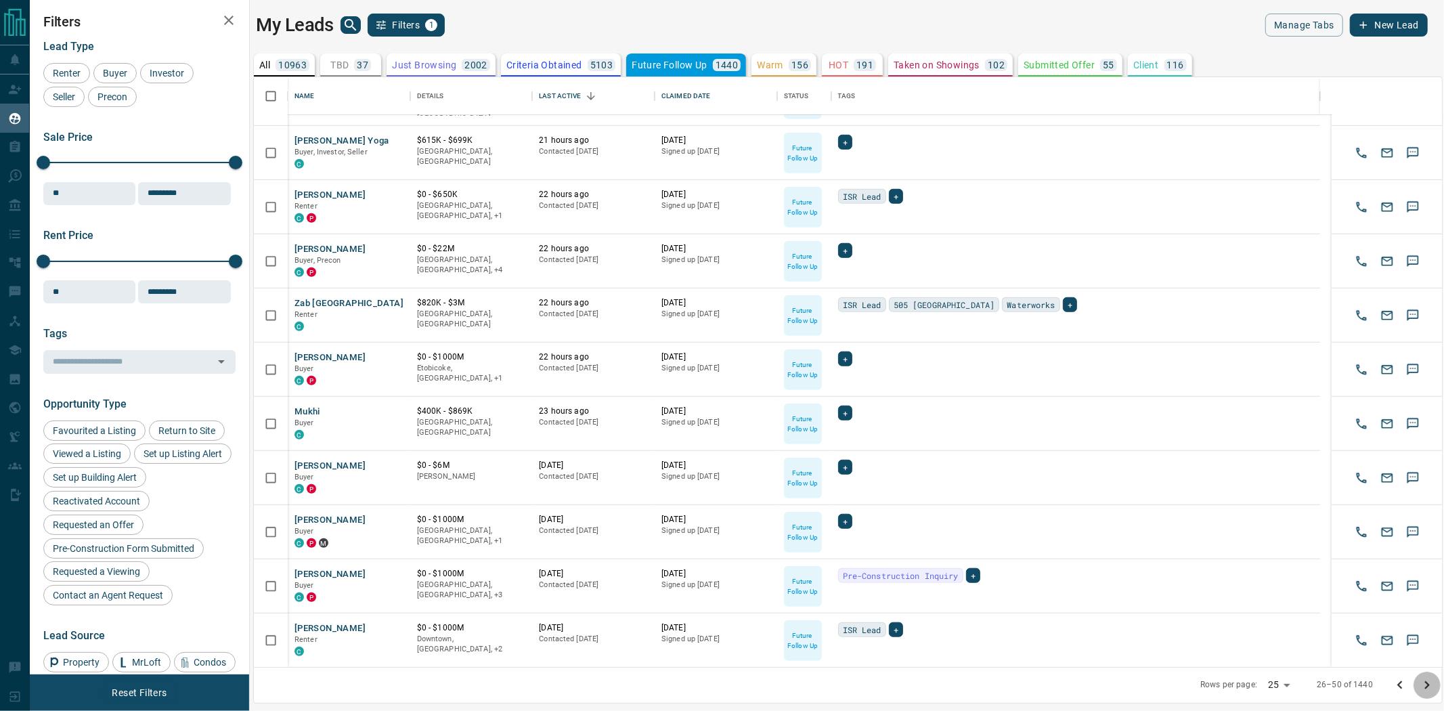
click at [1432, 682] on icon "Go to next page" at bounding box center [1427, 685] width 16 height 16
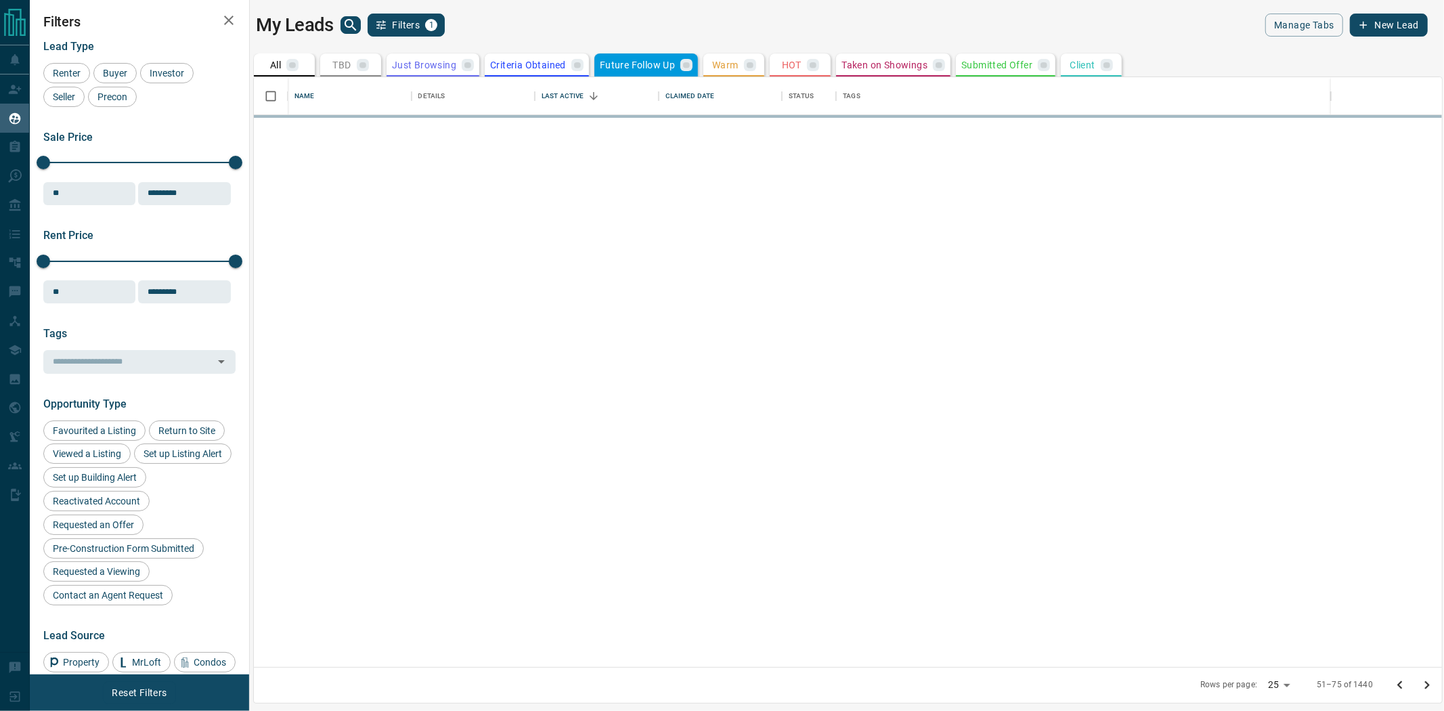
scroll to position [0, 0]
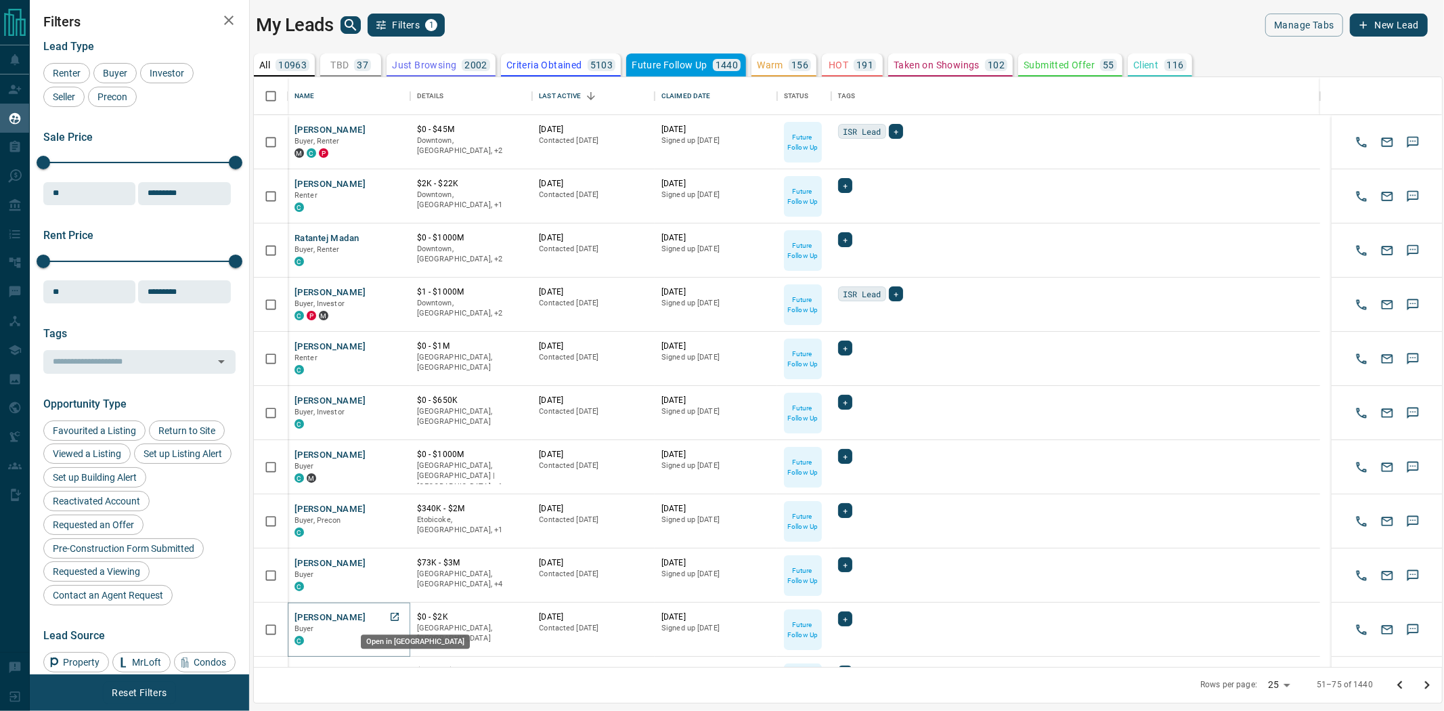
click at [391, 619] on icon "Open in New Tab" at bounding box center [395, 617] width 8 height 8
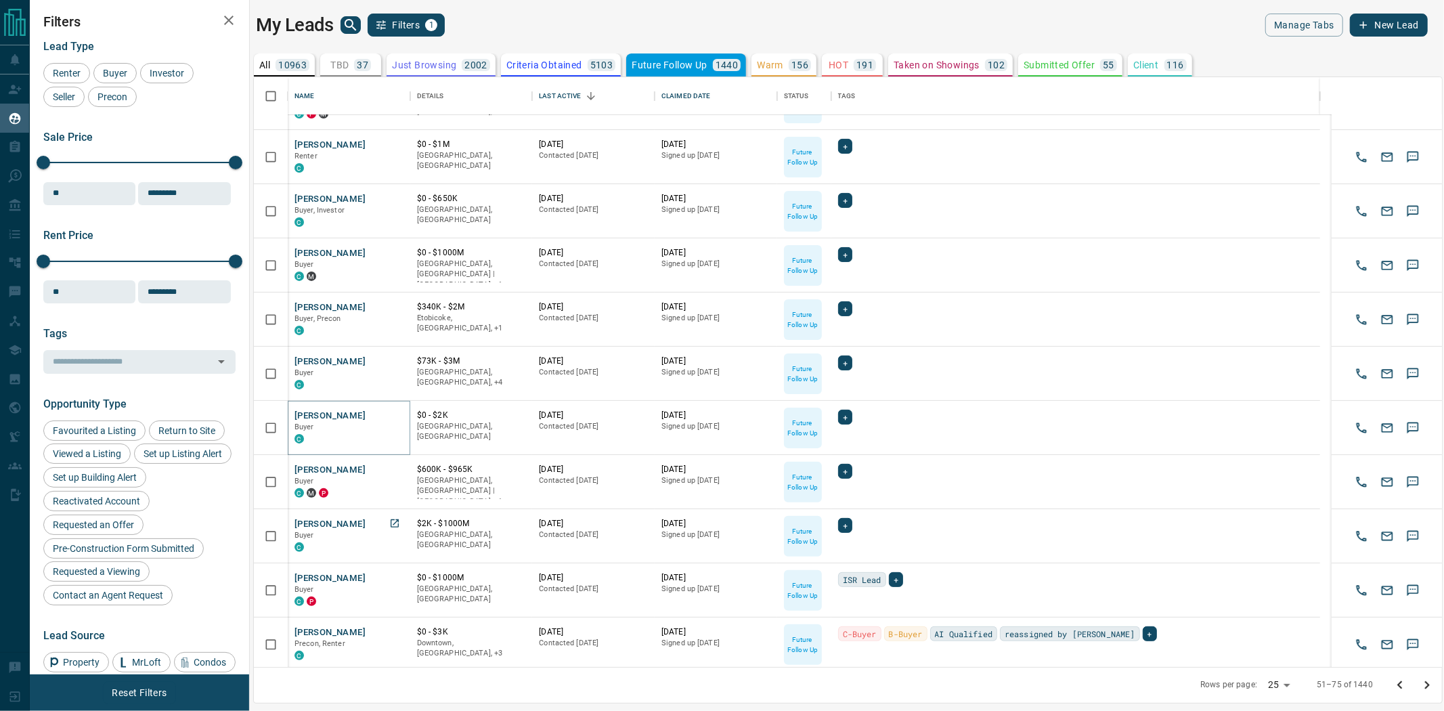
scroll to position [225, 0]
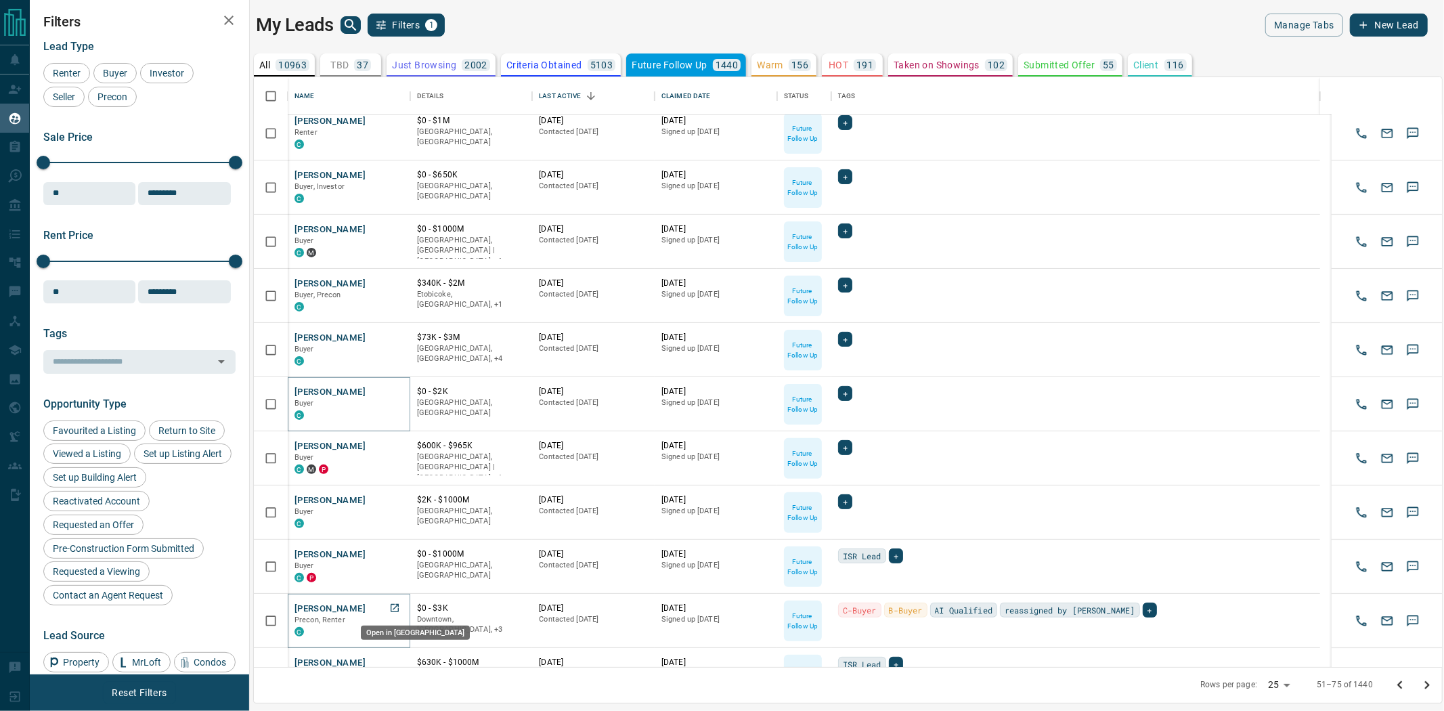
click at [395, 605] on icon "Open in New Tab" at bounding box center [395, 608] width 8 height 8
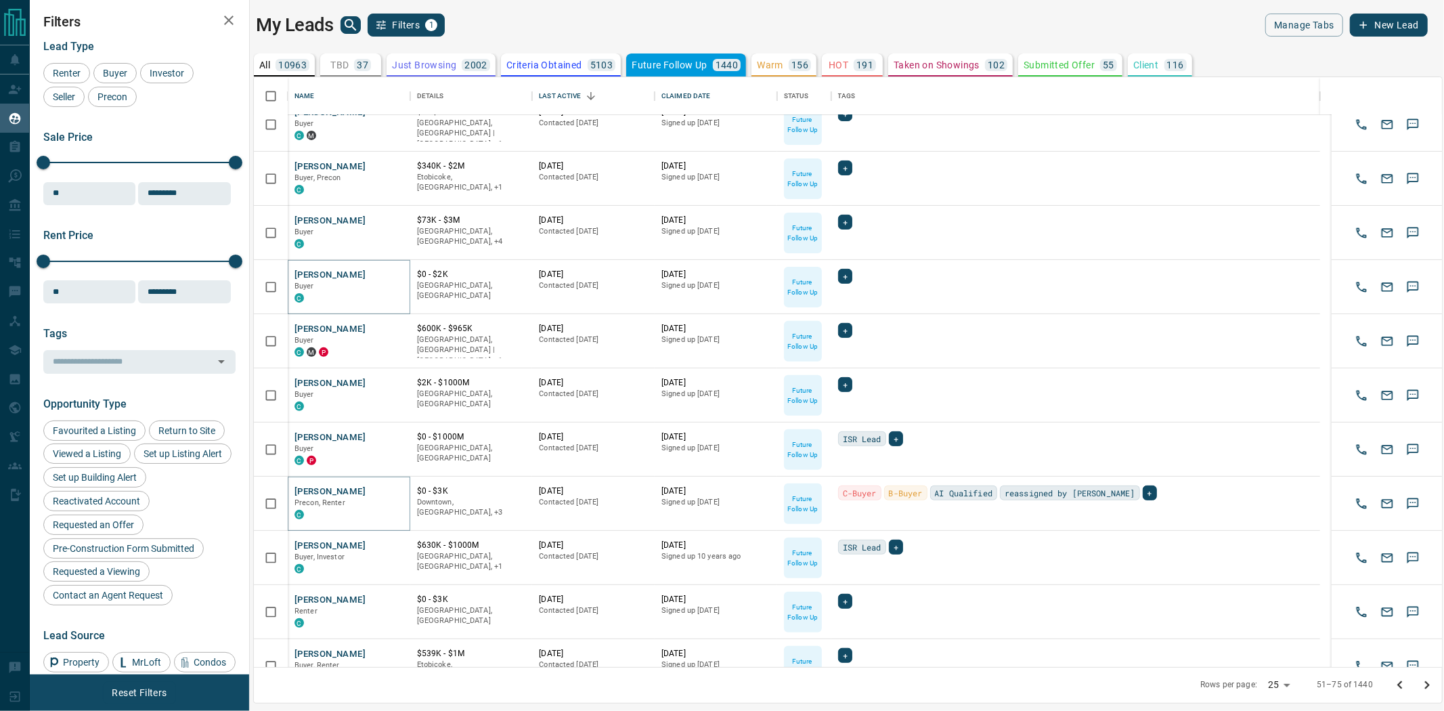
scroll to position [376, 0]
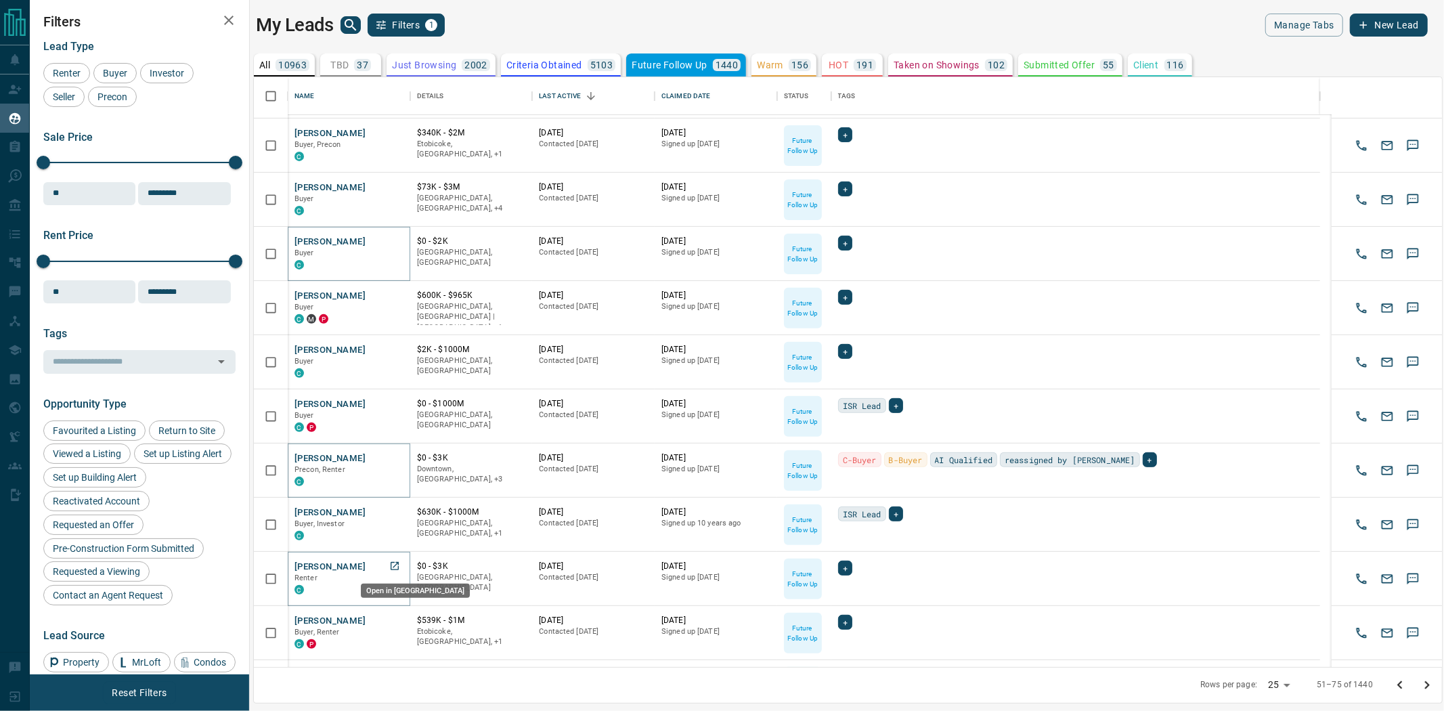
click at [395, 567] on icon "Open in New Tab" at bounding box center [394, 565] width 11 height 11
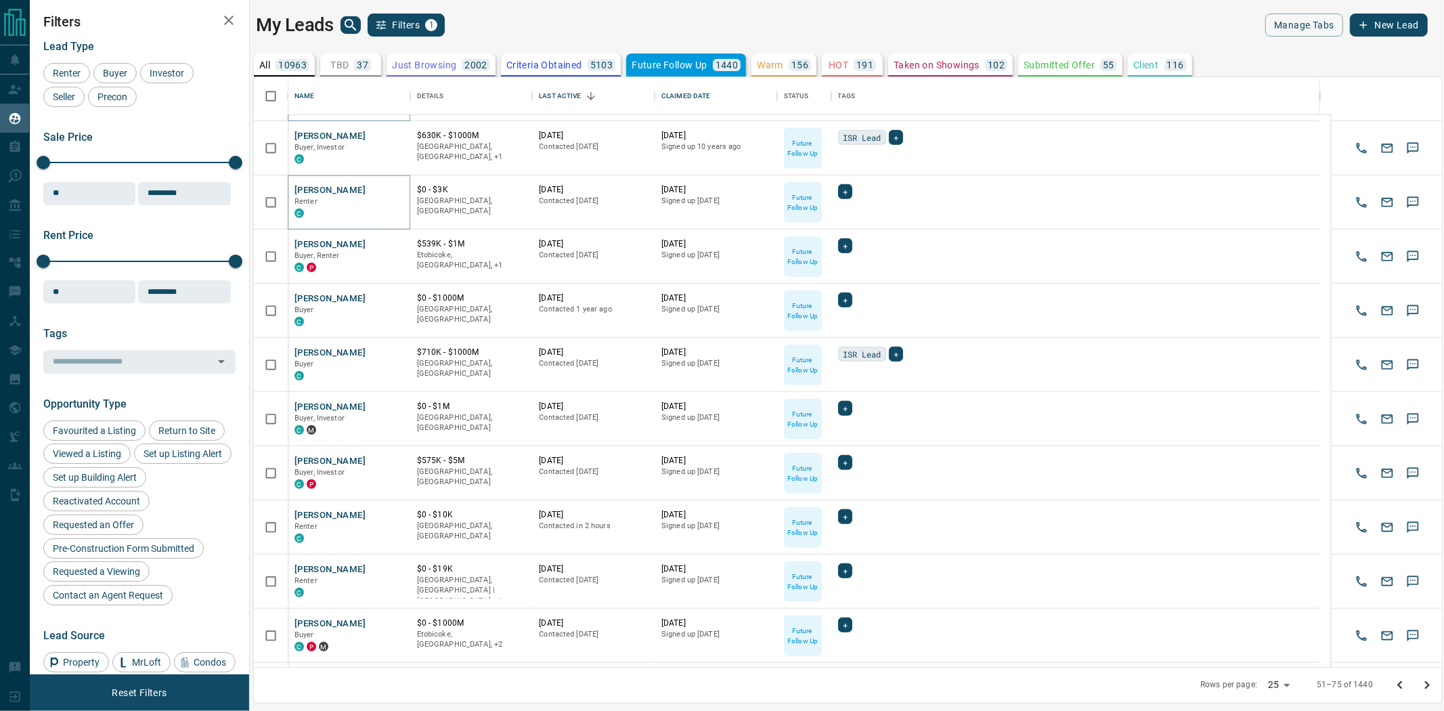
scroll to position [698, 0]
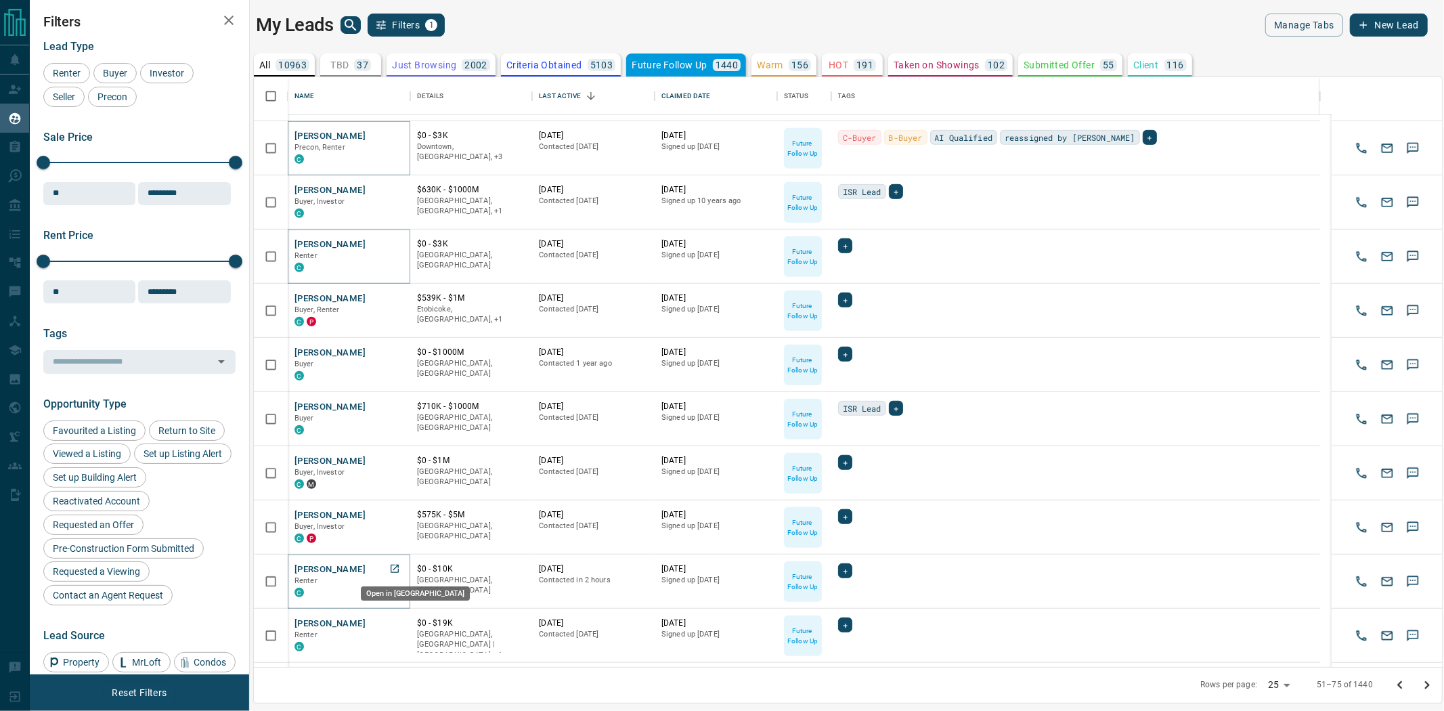
click at [394, 567] on icon "Open in New Tab" at bounding box center [394, 568] width 11 height 11
click at [391, 623] on icon "Open in New Tab" at bounding box center [394, 622] width 11 height 11
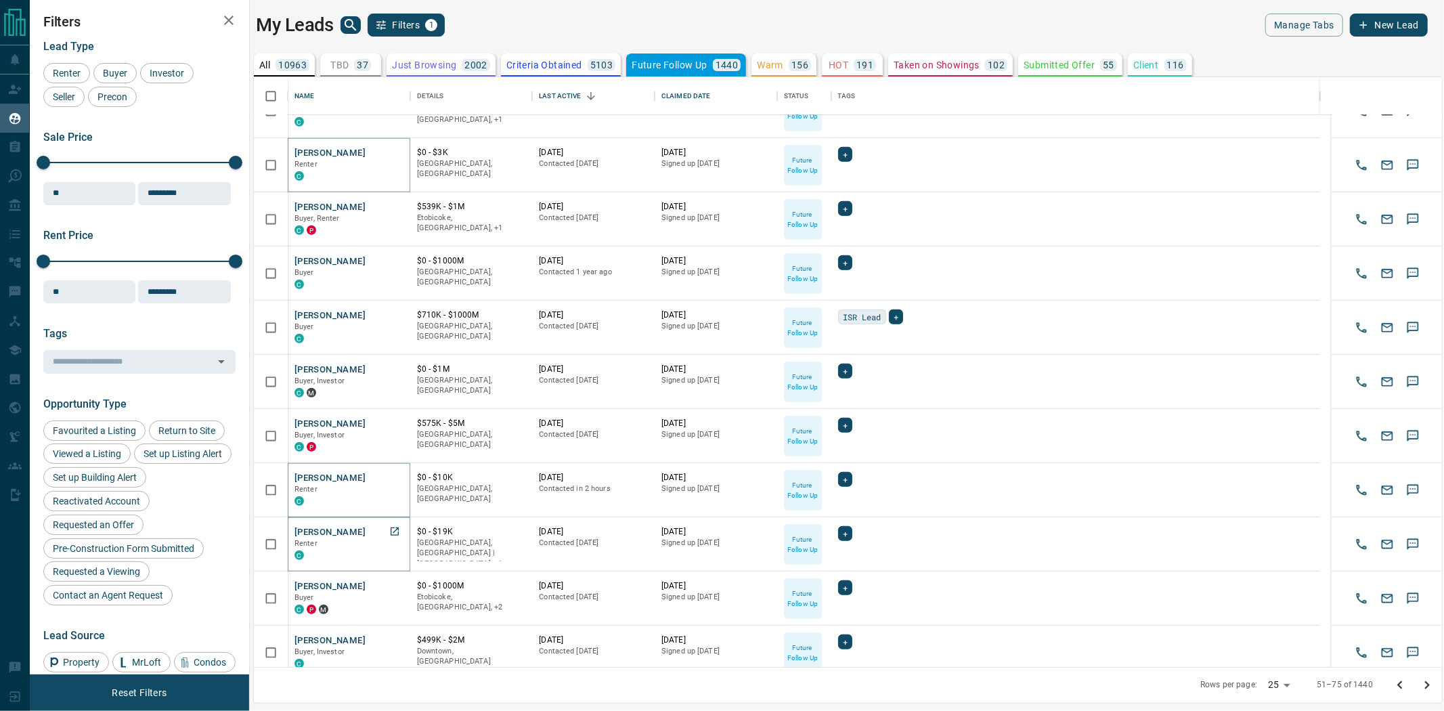
scroll to position [801, 0]
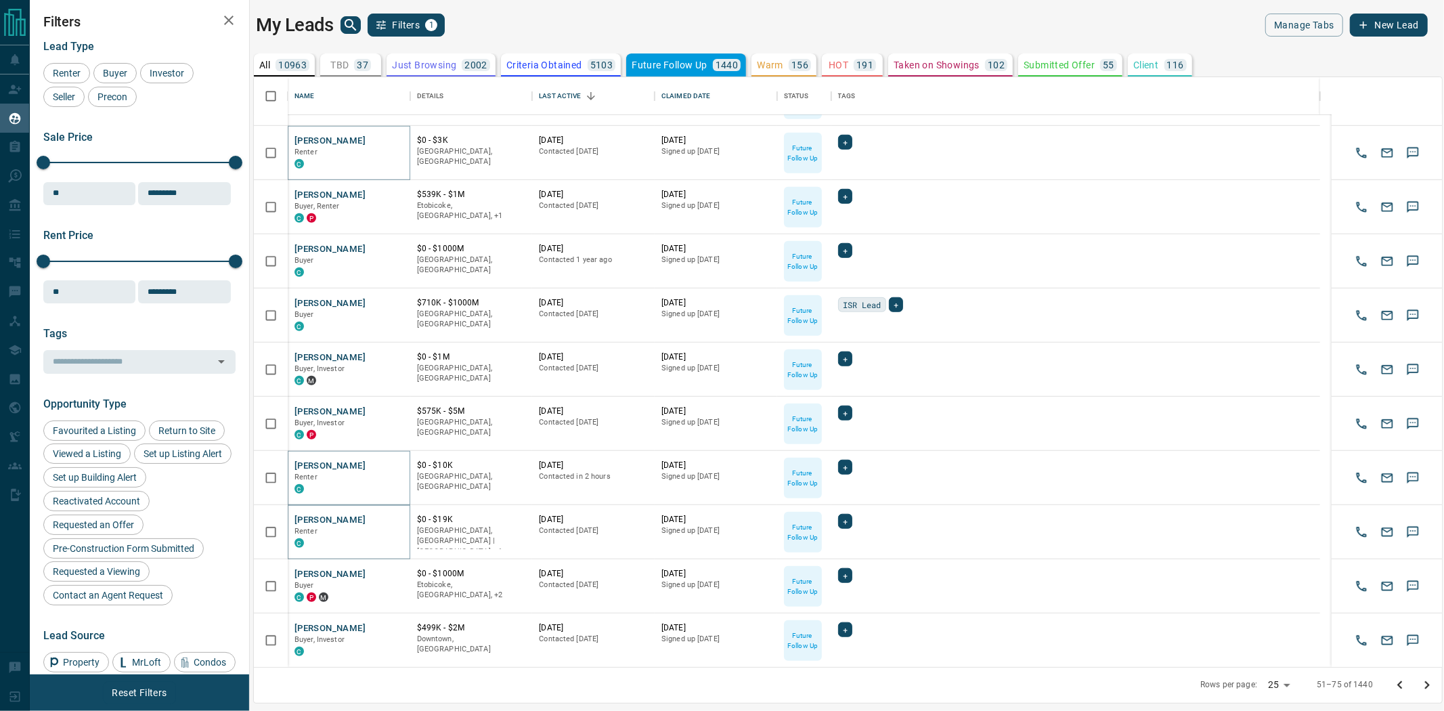
click at [1428, 684] on icon "Go to next page" at bounding box center [1427, 685] width 5 height 8
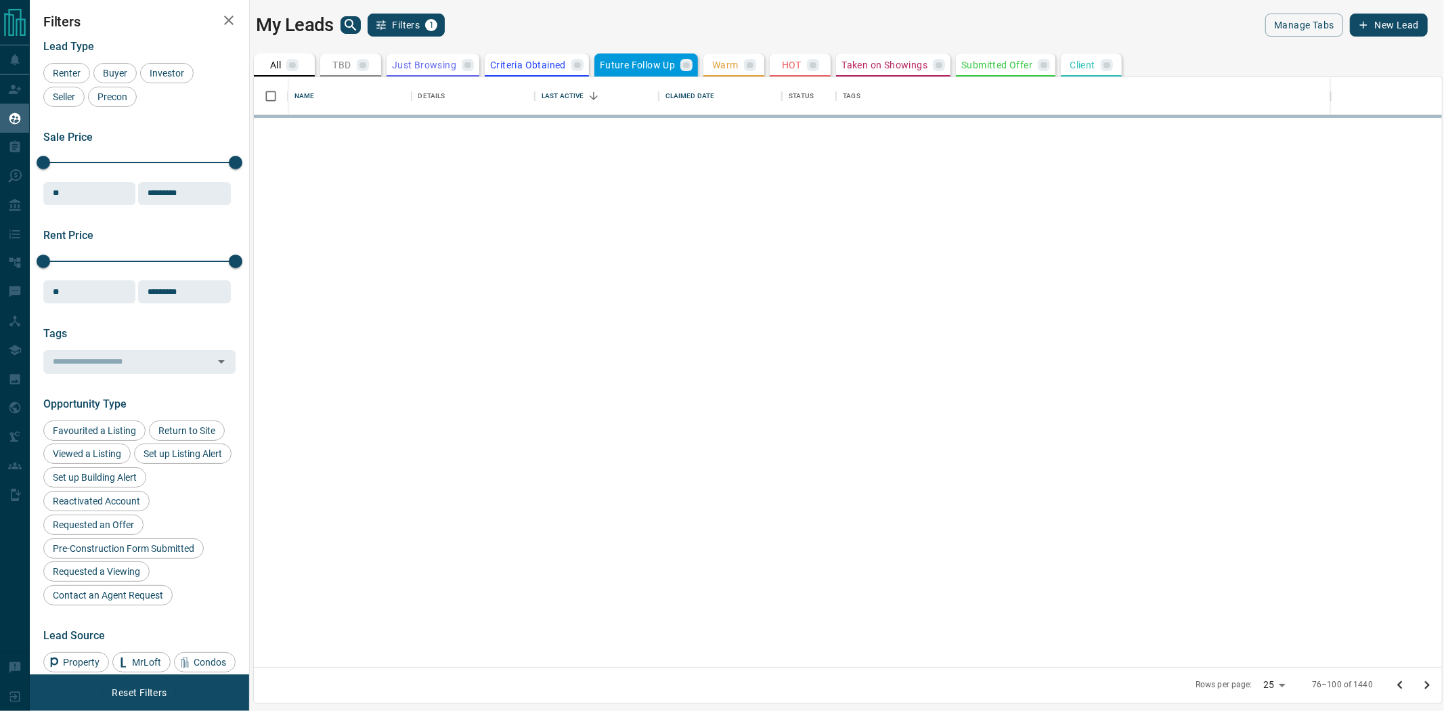
scroll to position [0, 0]
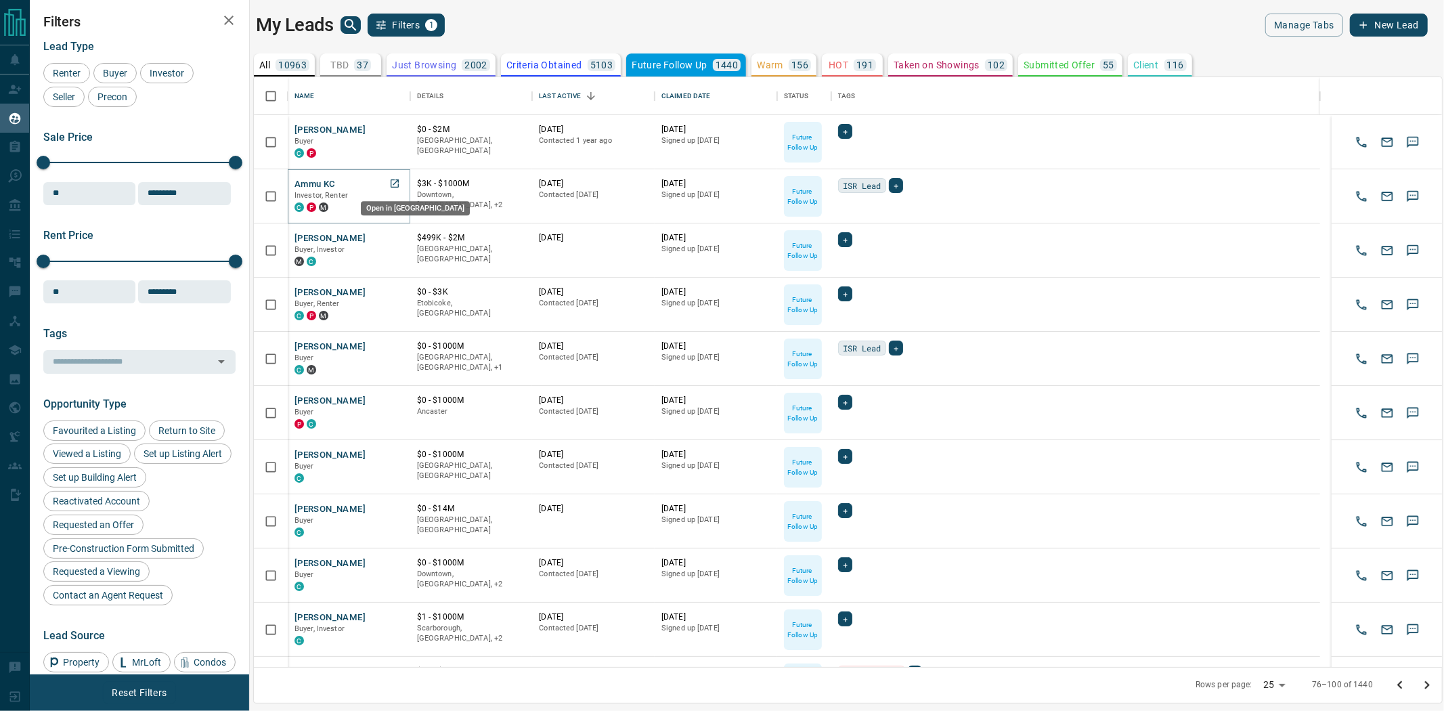
click at [393, 183] on icon "Open in New Tab" at bounding box center [395, 183] width 8 height 8
click at [395, 292] on icon "Open in New Tab" at bounding box center [394, 291] width 11 height 11
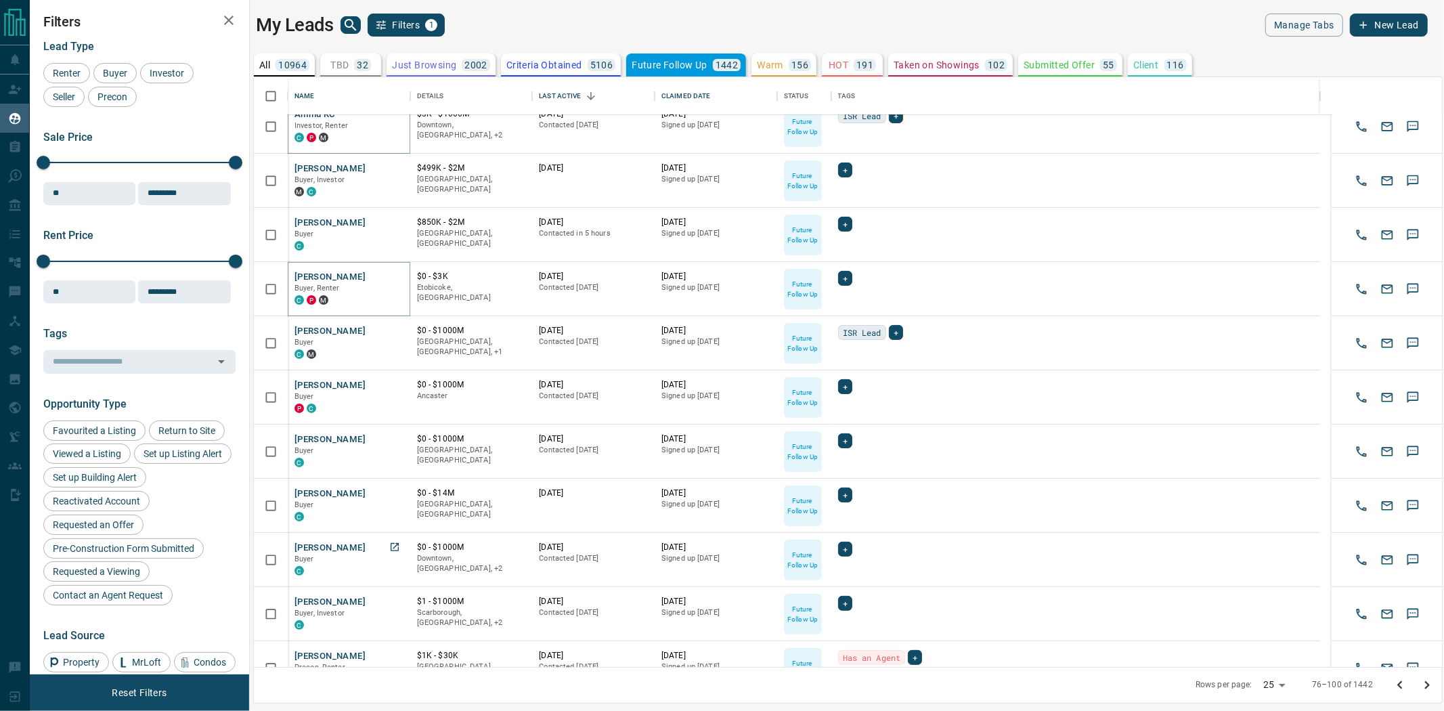
scroll to position [225, 0]
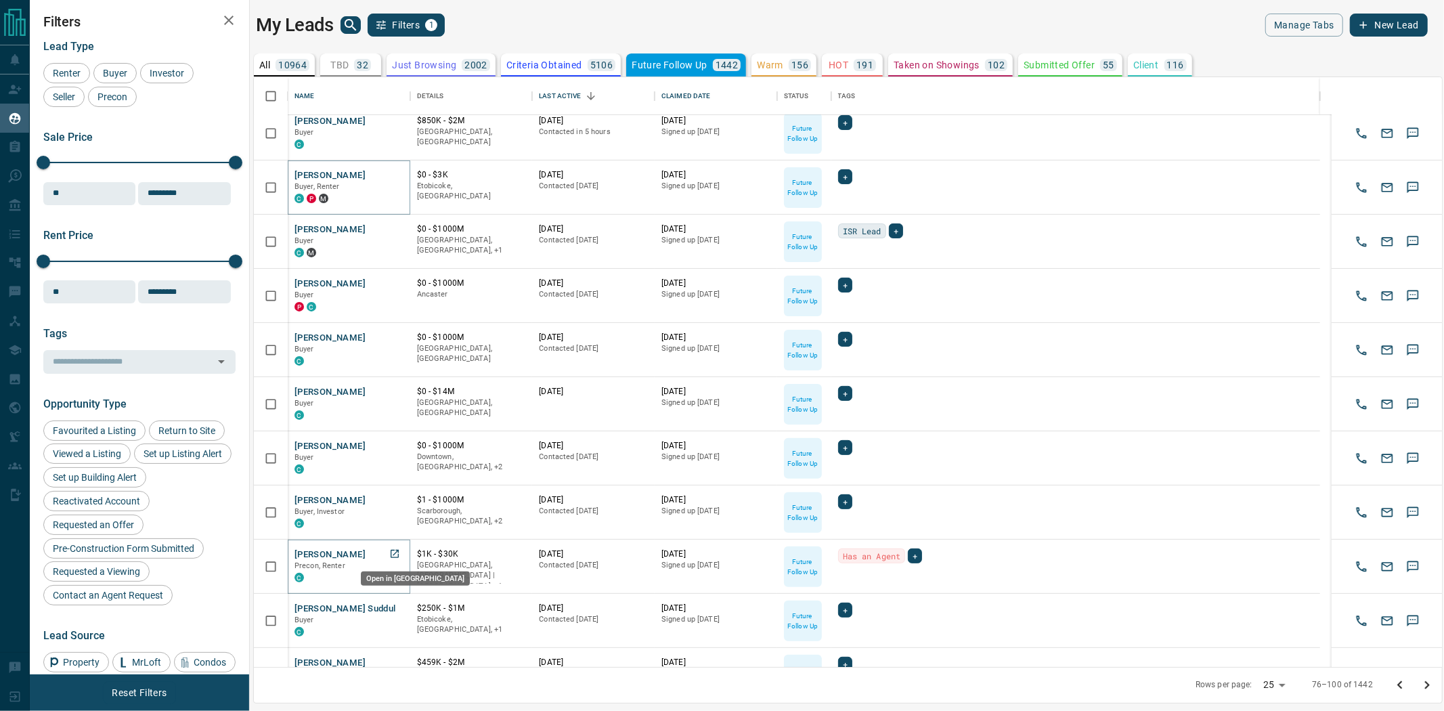
click at [391, 553] on icon "Open in New Tab" at bounding box center [394, 553] width 11 height 11
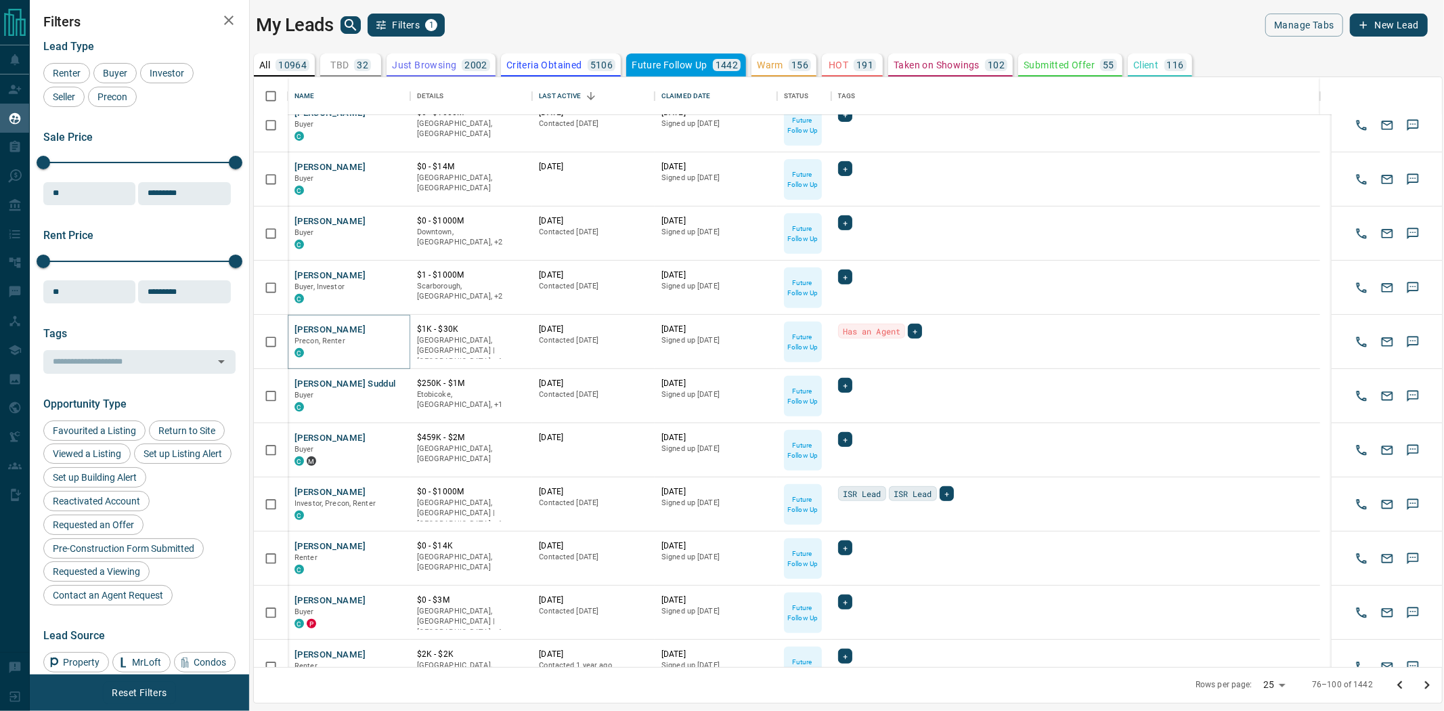
scroll to position [451, 0]
click at [393, 546] on icon "Open in New Tab" at bounding box center [394, 544] width 11 height 11
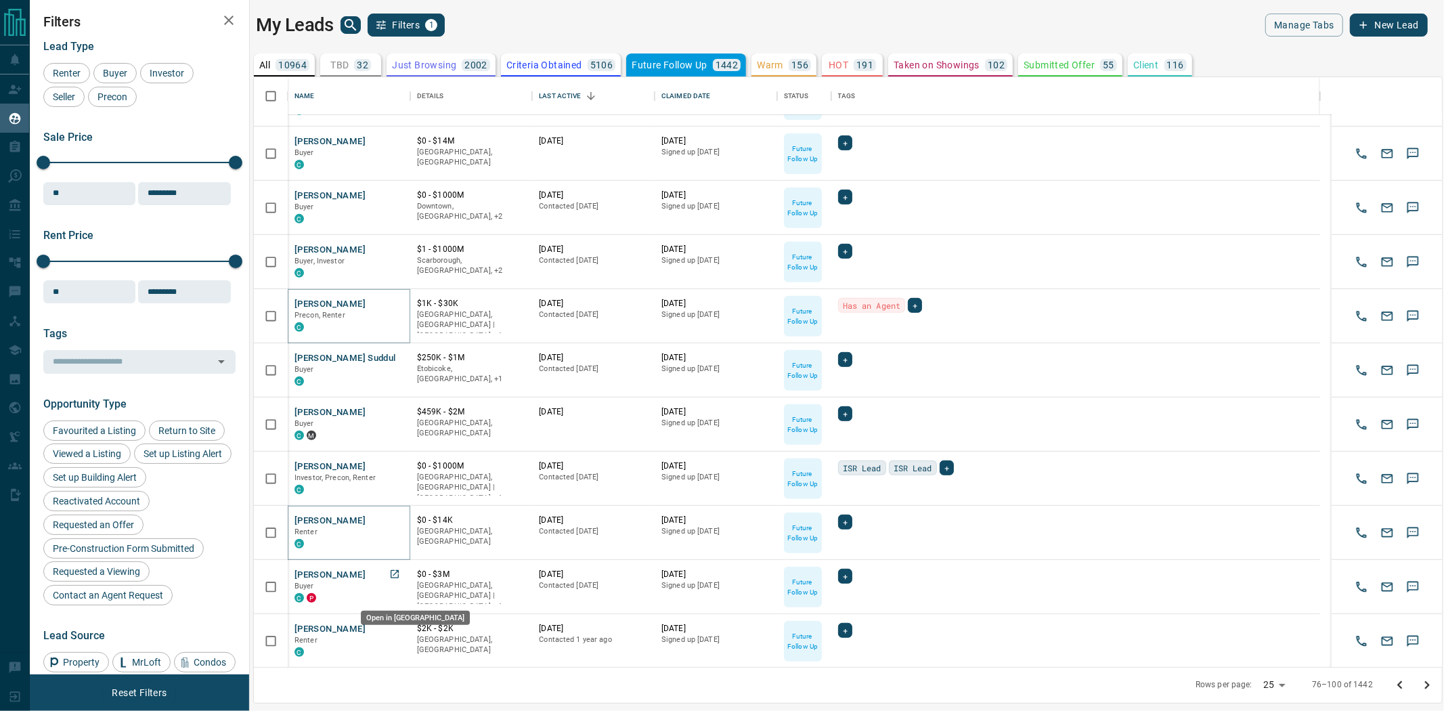
scroll to position [526, 0]
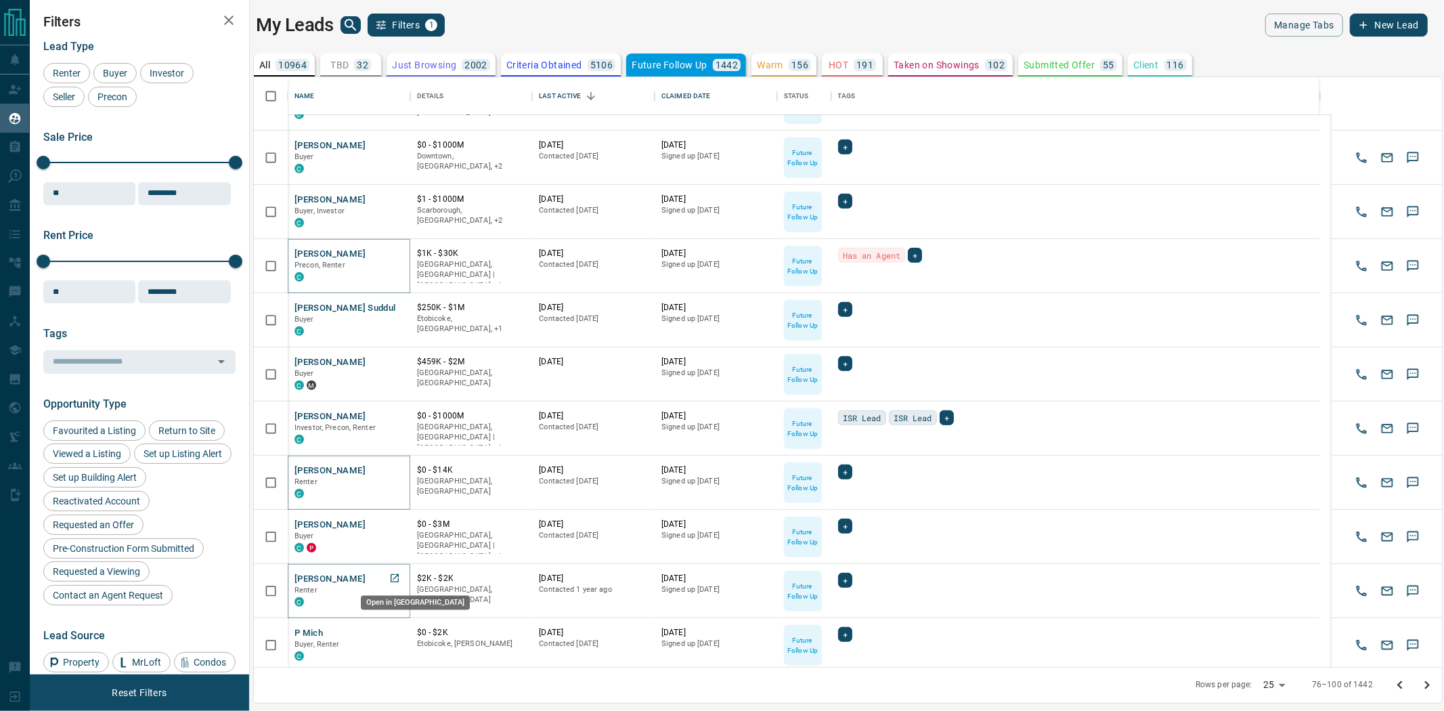
click at [397, 574] on icon "Open in New Tab" at bounding box center [395, 578] width 8 height 8
click at [393, 632] on icon "Open in New Tab" at bounding box center [394, 632] width 11 height 11
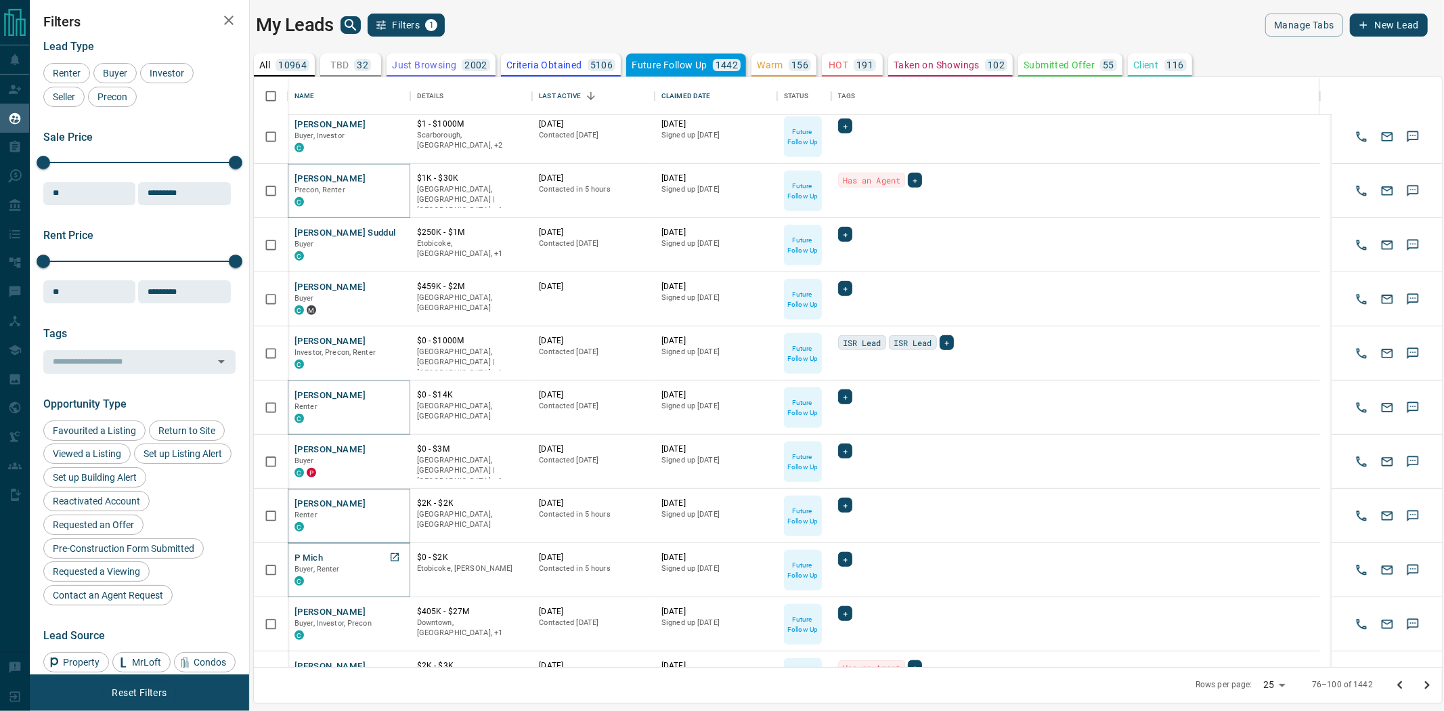
scroll to position [677, 0]
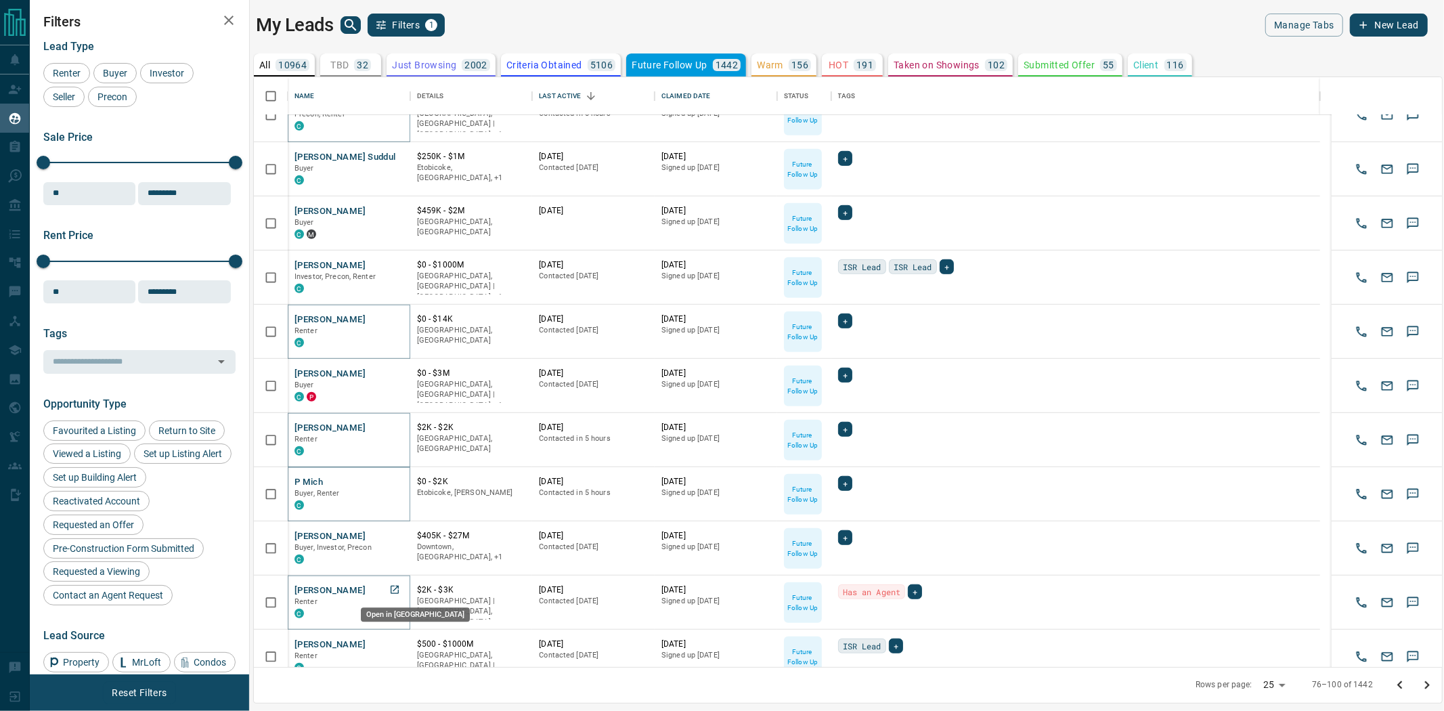
click at [395, 590] on icon "Open in New Tab" at bounding box center [394, 589] width 11 height 11
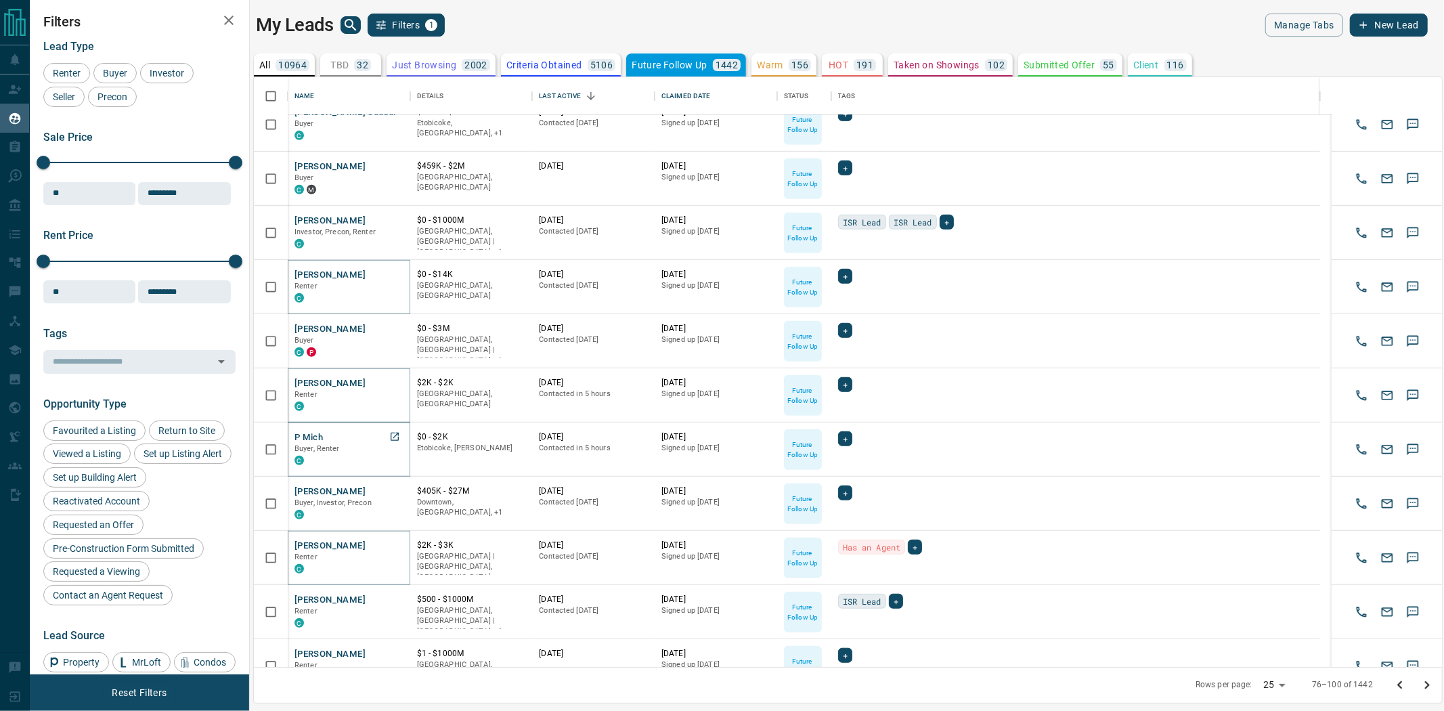
scroll to position [752, 0]
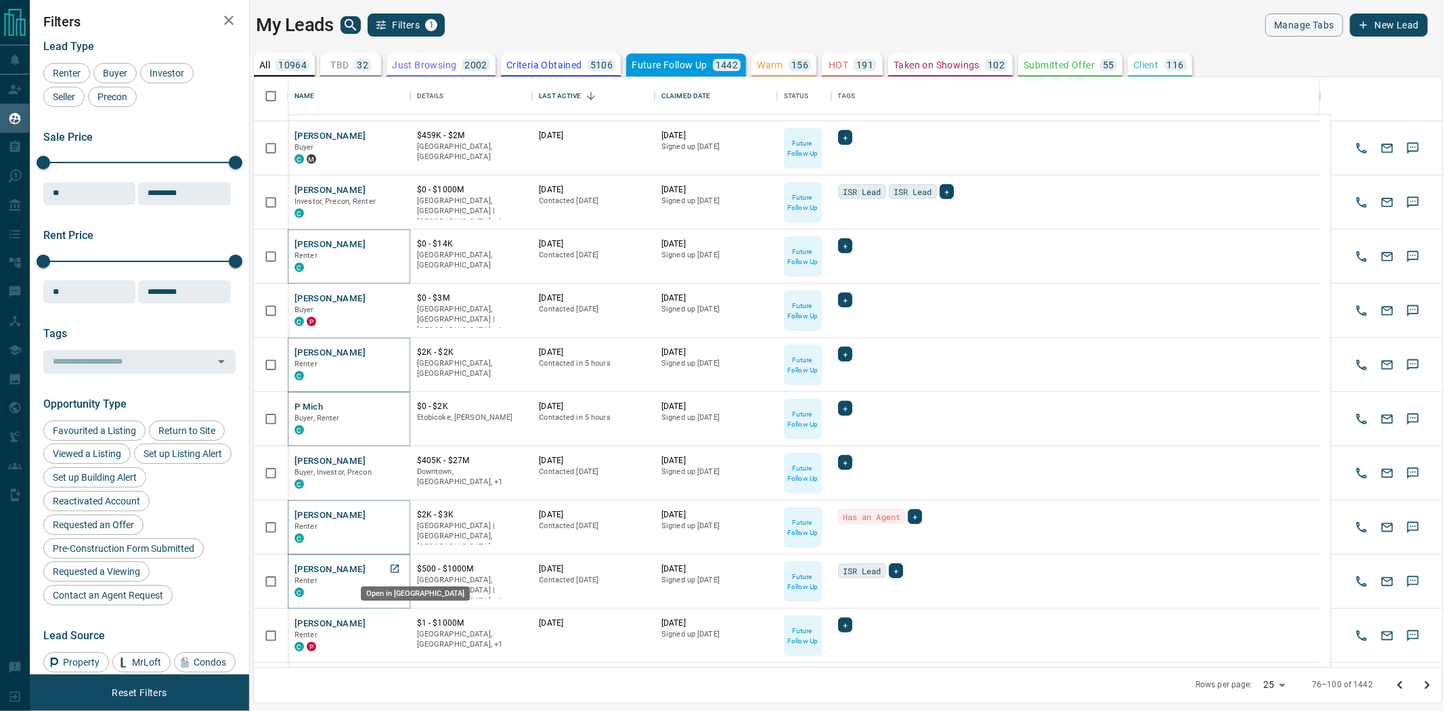
click at [393, 571] on icon "Open in New Tab" at bounding box center [394, 568] width 11 height 11
click at [393, 619] on icon "Open in New Tab" at bounding box center [394, 622] width 11 height 11
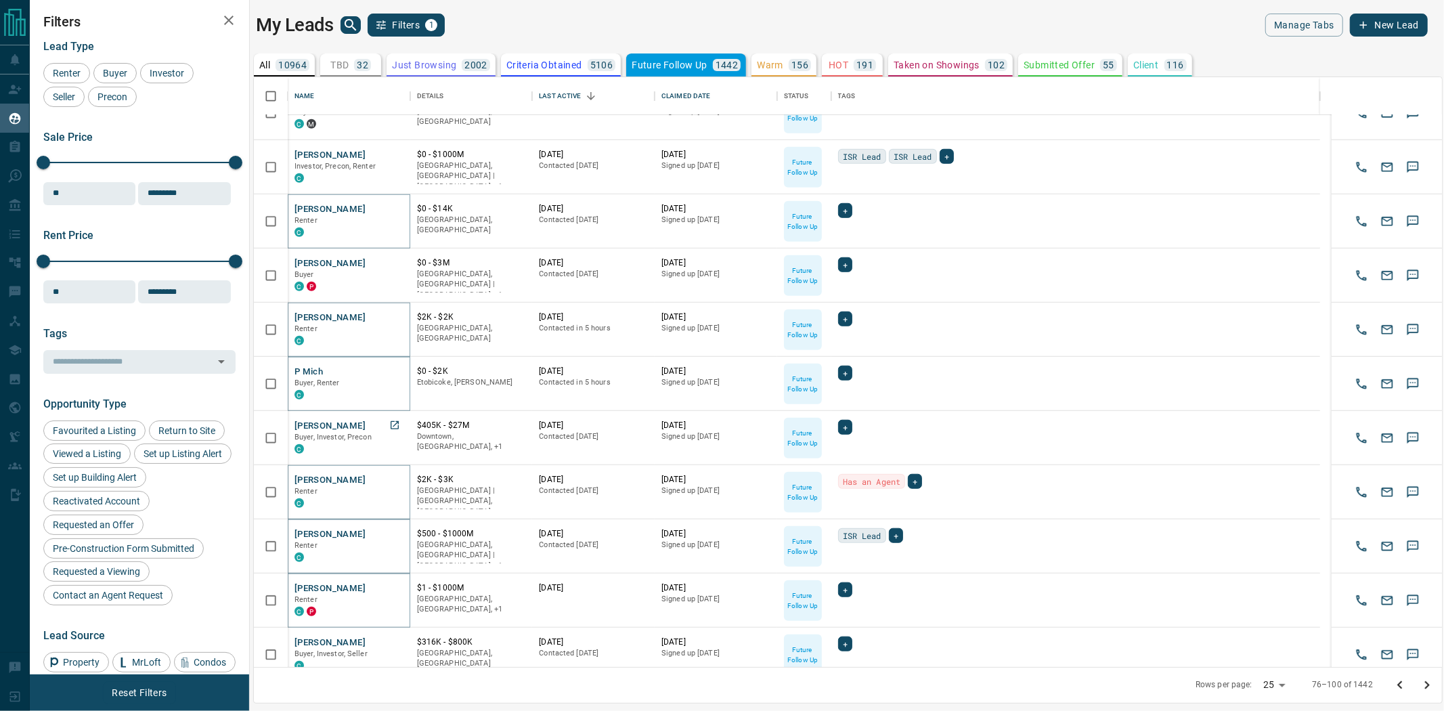
scroll to position [801, 0]
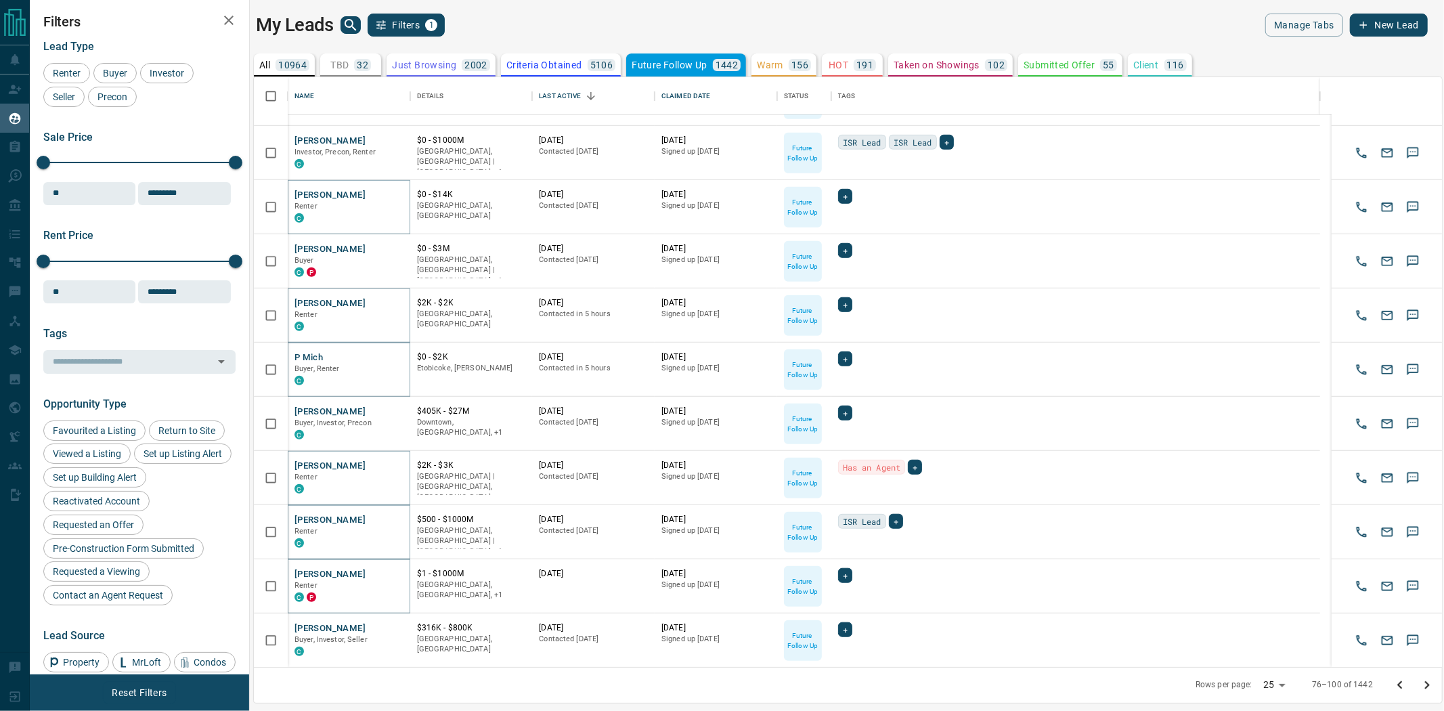
click at [1426, 692] on button "Go to next page" at bounding box center [1426, 684] width 27 height 27
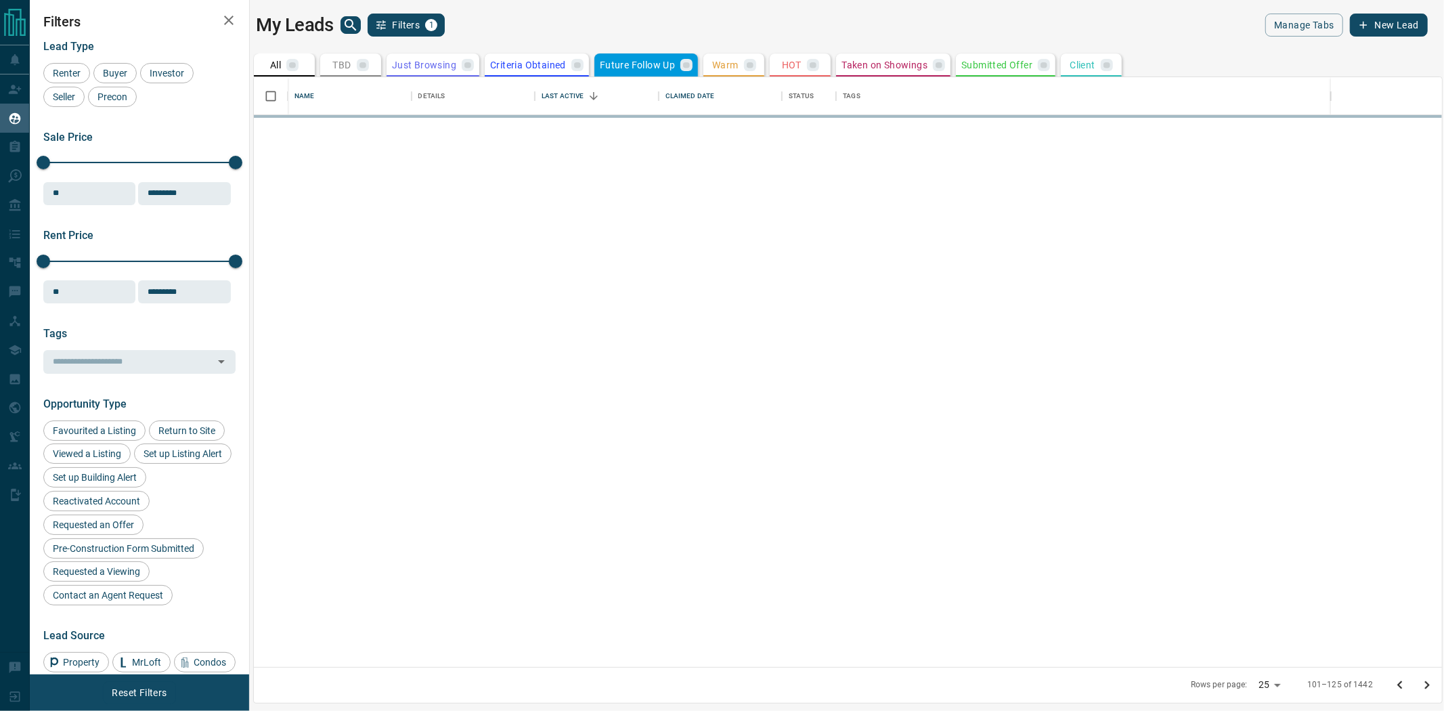
scroll to position [0, 0]
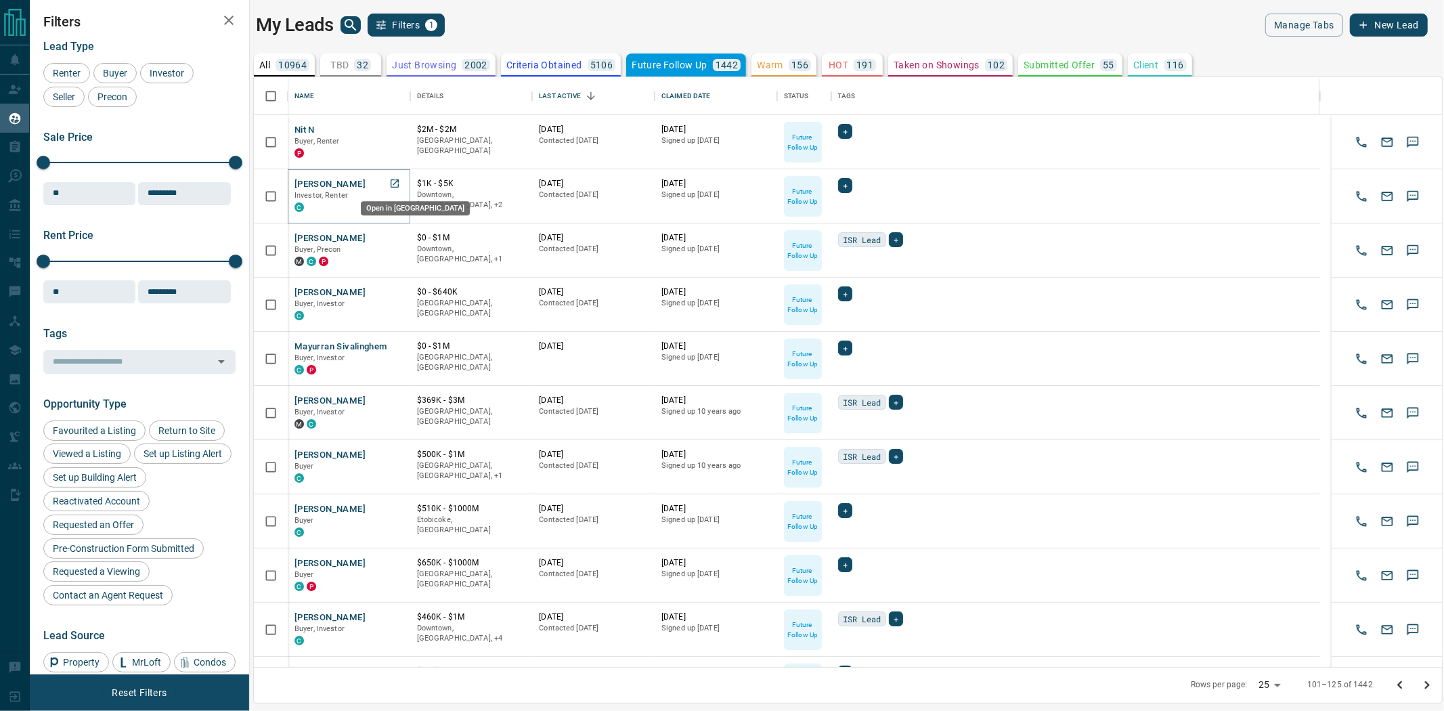
click at [390, 183] on icon "Open in New Tab" at bounding box center [394, 183] width 11 height 11
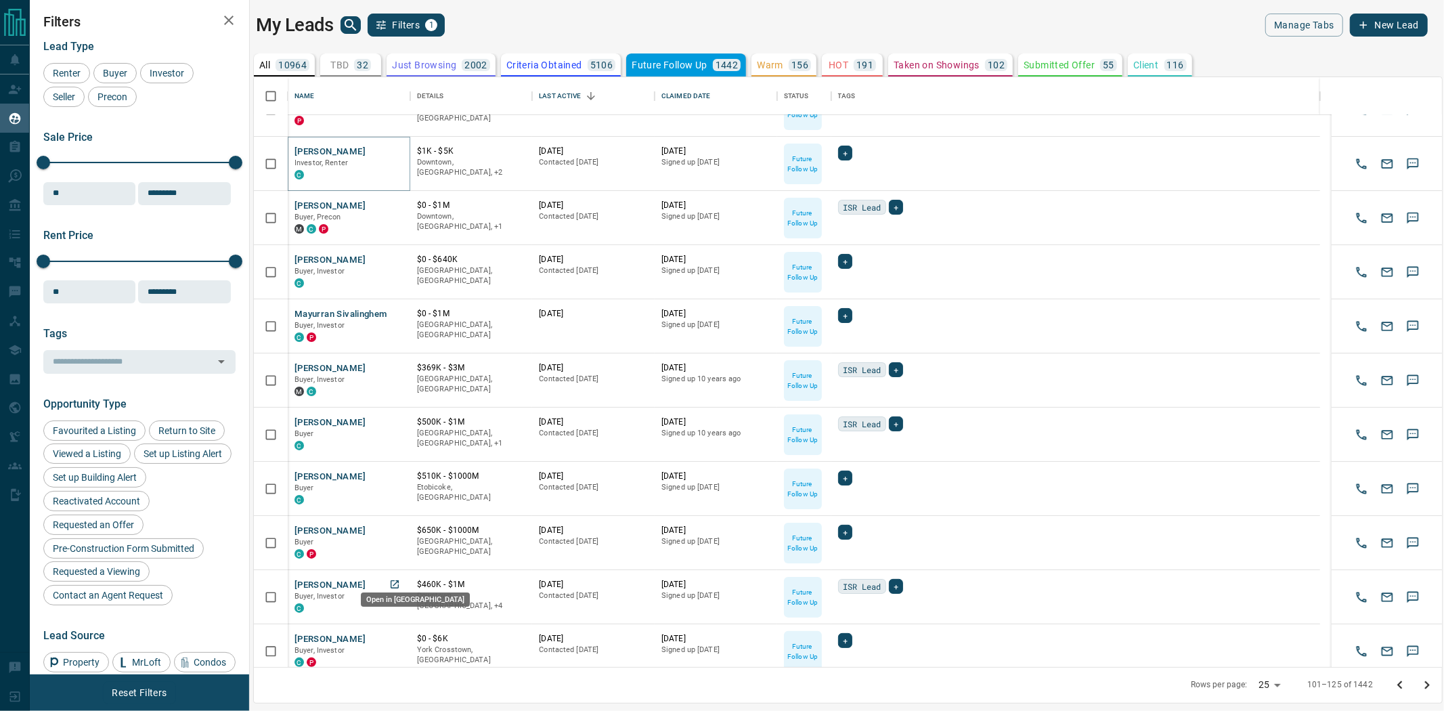
scroll to position [75, 0]
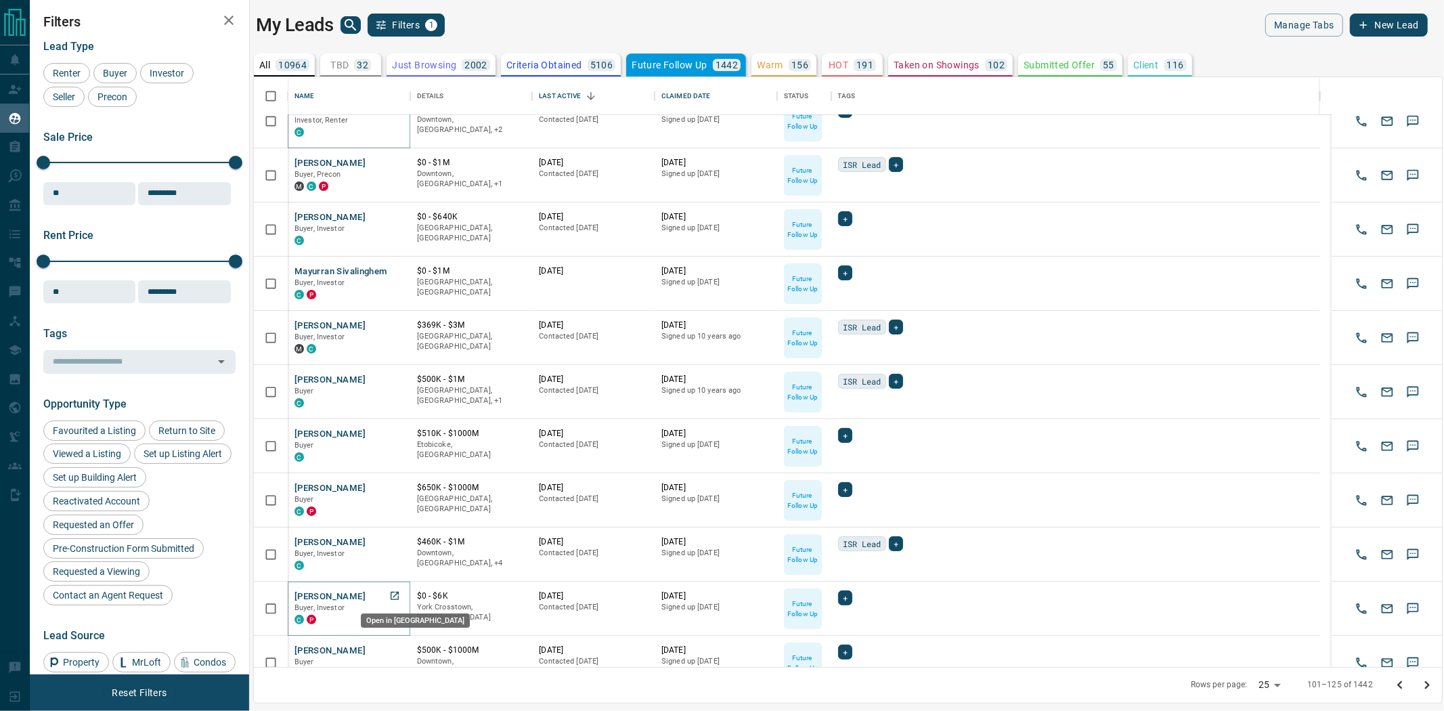
click at [391, 596] on icon "Open in New Tab" at bounding box center [394, 595] width 11 height 11
